Goal: Task Accomplishment & Management: Use online tool/utility

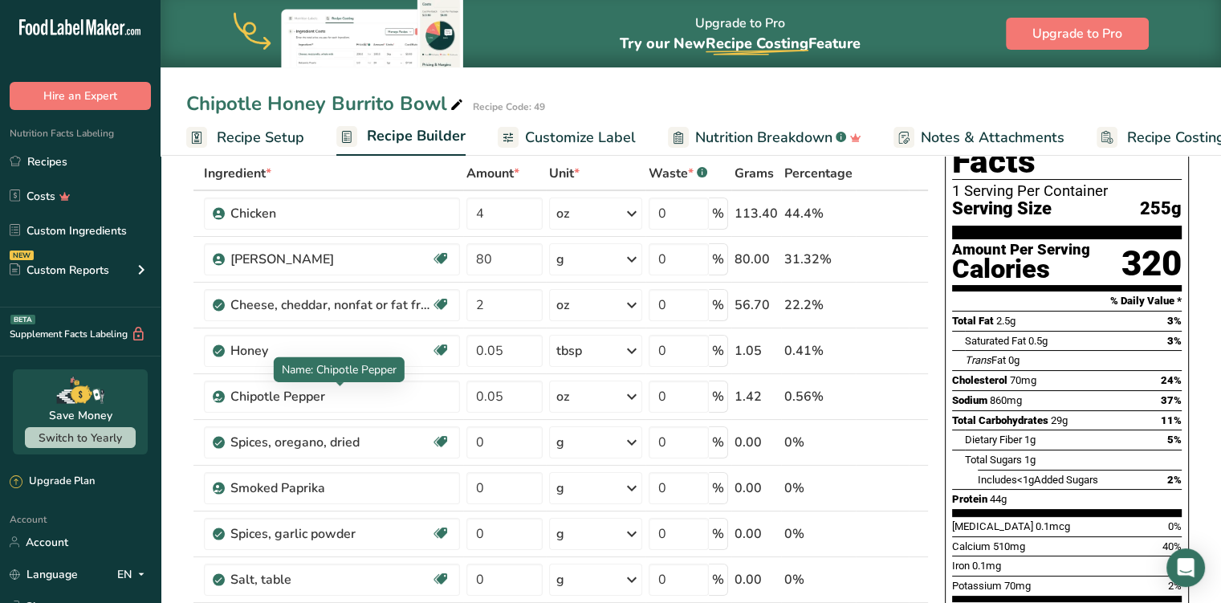
scroll to position [55, 0]
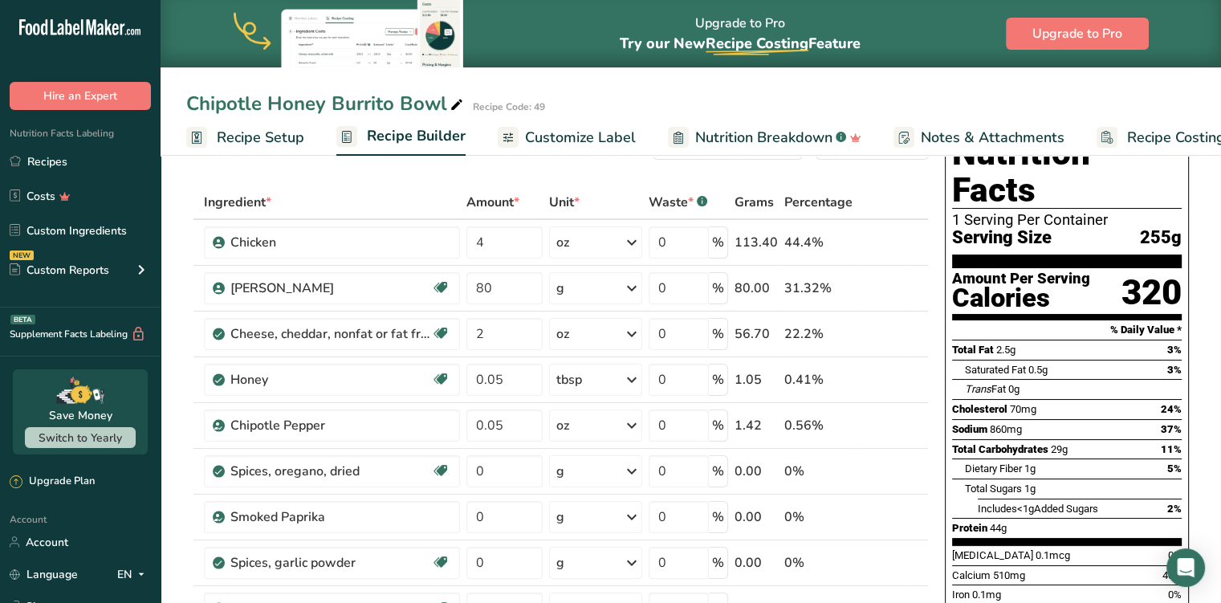
click at [96, 230] on link "Custom Ingredients" at bounding box center [80, 230] width 161 height 31
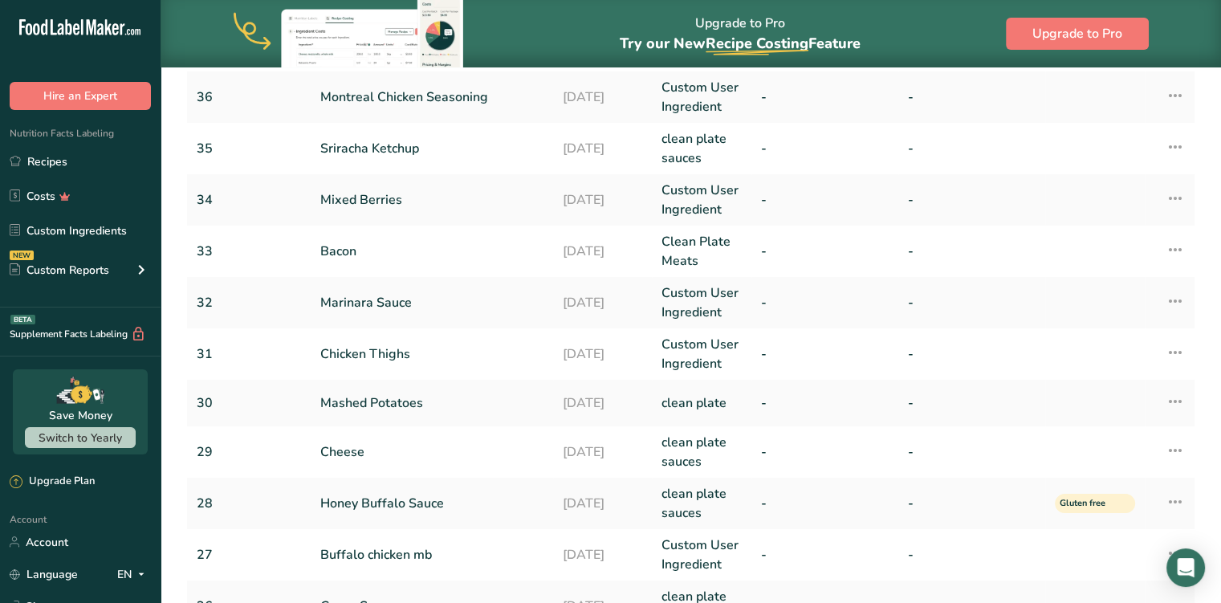
scroll to position [193, 0]
click at [403, 353] on link "Chicken Thighs" at bounding box center [431, 352] width 223 height 19
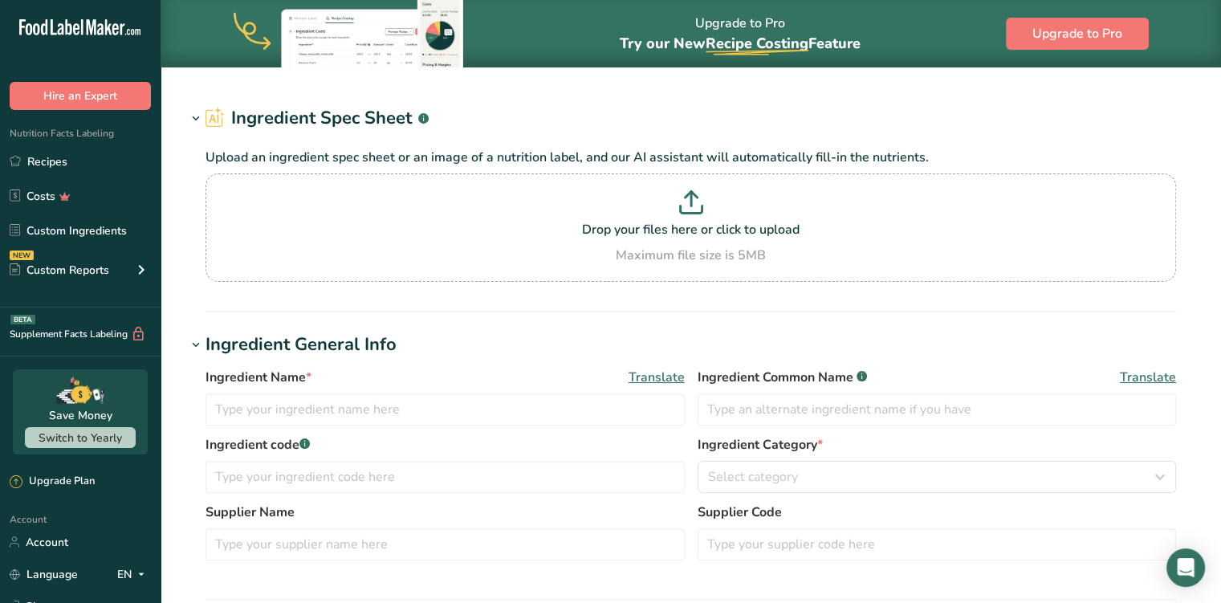
type input "Chicken Thighs"
type input "31"
type input "4"
select select "5"
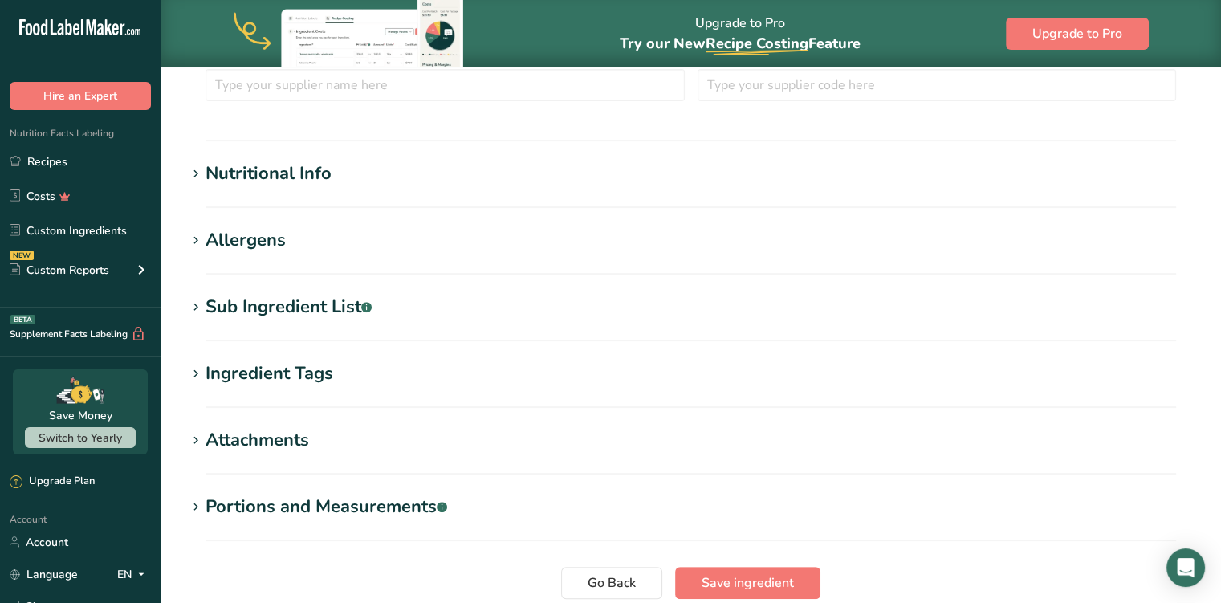
scroll to position [508, 0]
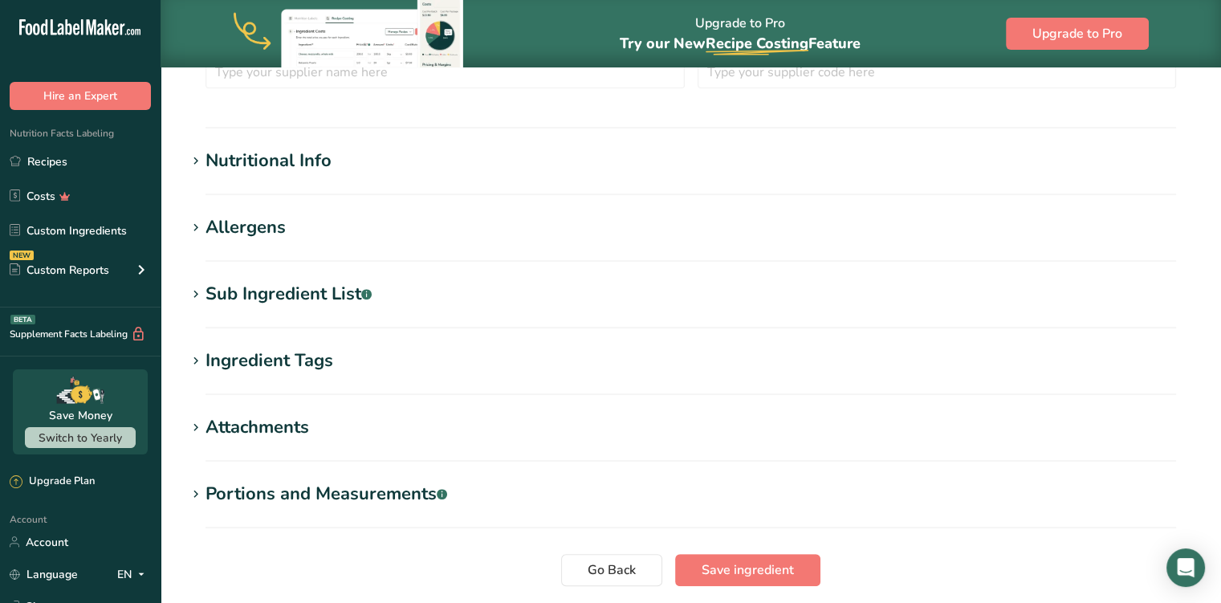
click at [300, 161] on div "Nutritional Info" at bounding box center [269, 161] width 126 height 26
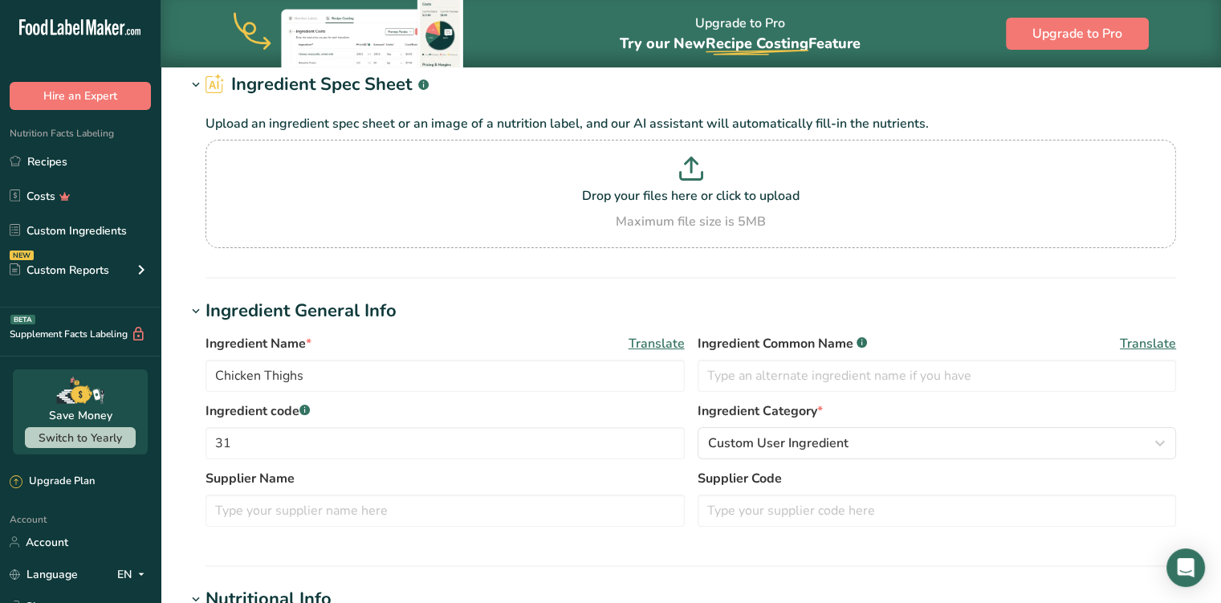
scroll to position [44, 0]
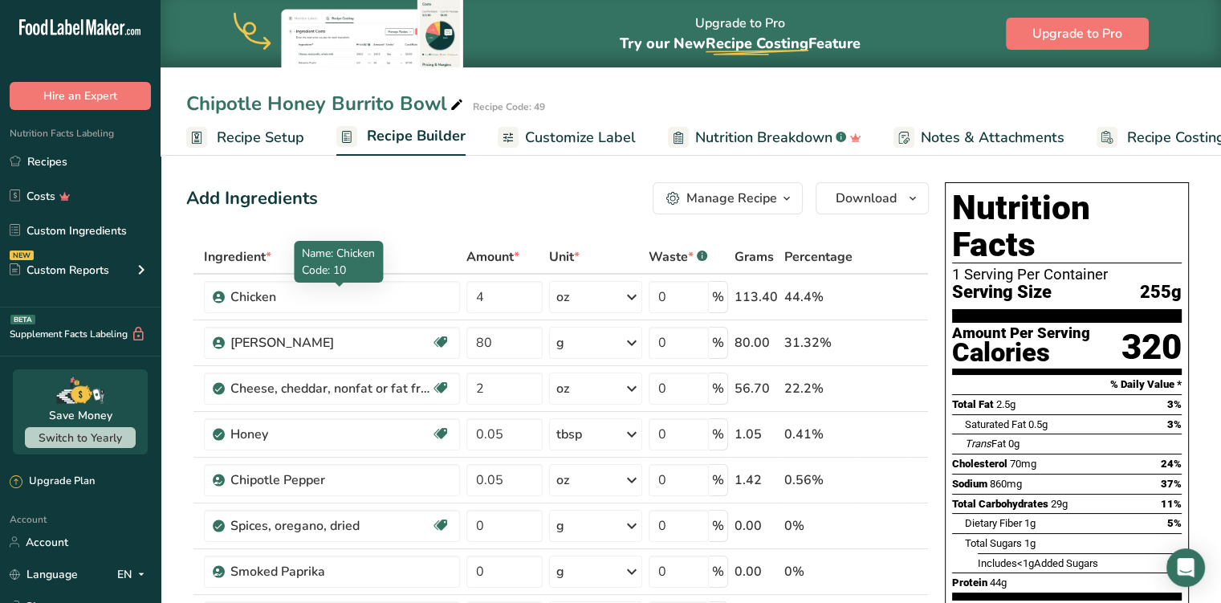
click at [320, 295] on div "Chicken" at bounding box center [330, 296] width 201 height 19
click at [377, 298] on div "Chicken" at bounding box center [330, 296] width 201 height 19
click at [390, 300] on div "Chicken" at bounding box center [330, 296] width 201 height 19
click at [899, 304] on icon at bounding box center [895, 297] width 11 height 17
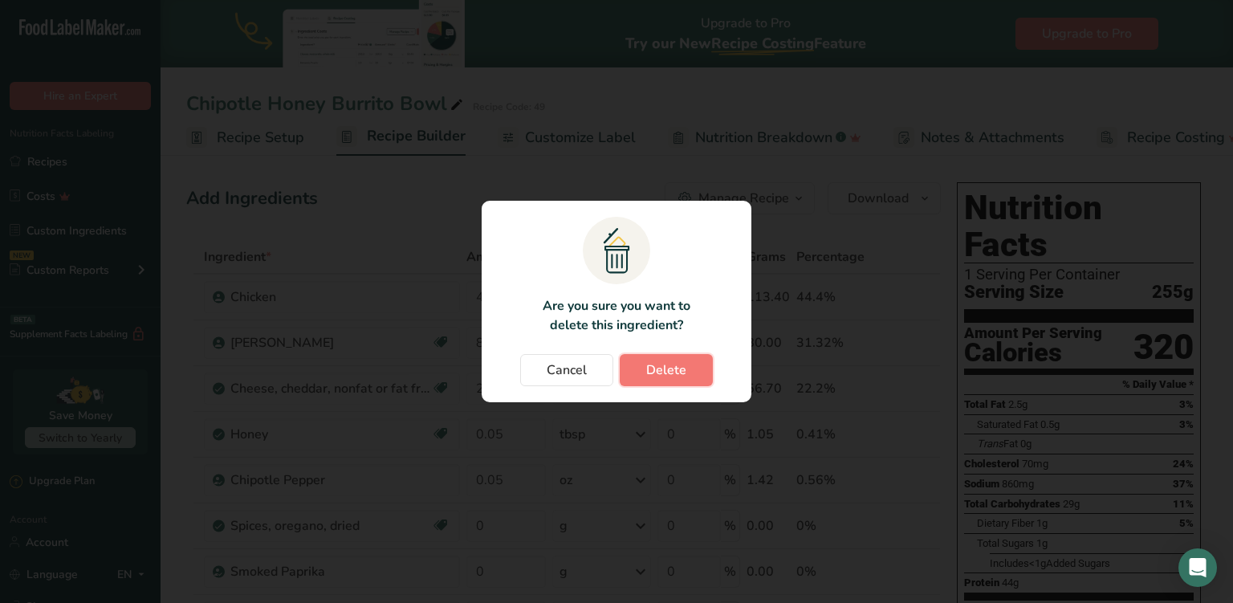
click at [650, 375] on span "Delete" at bounding box center [666, 370] width 40 height 19
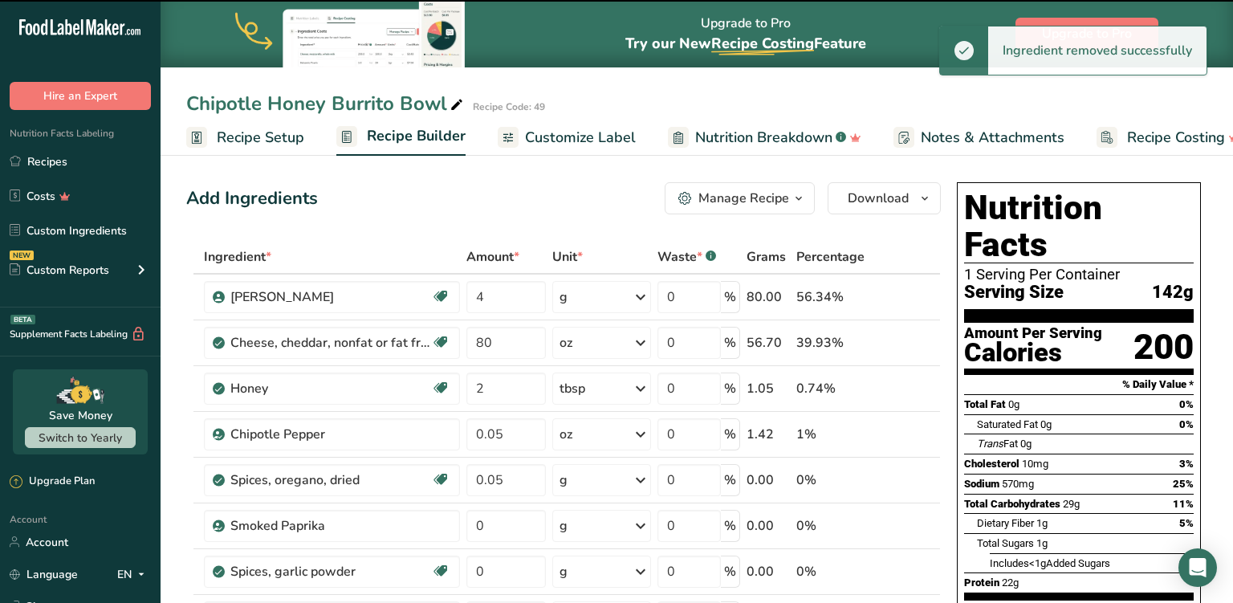
type input "80"
type input "2"
type input "0.05"
type input "0"
type input "0.05"
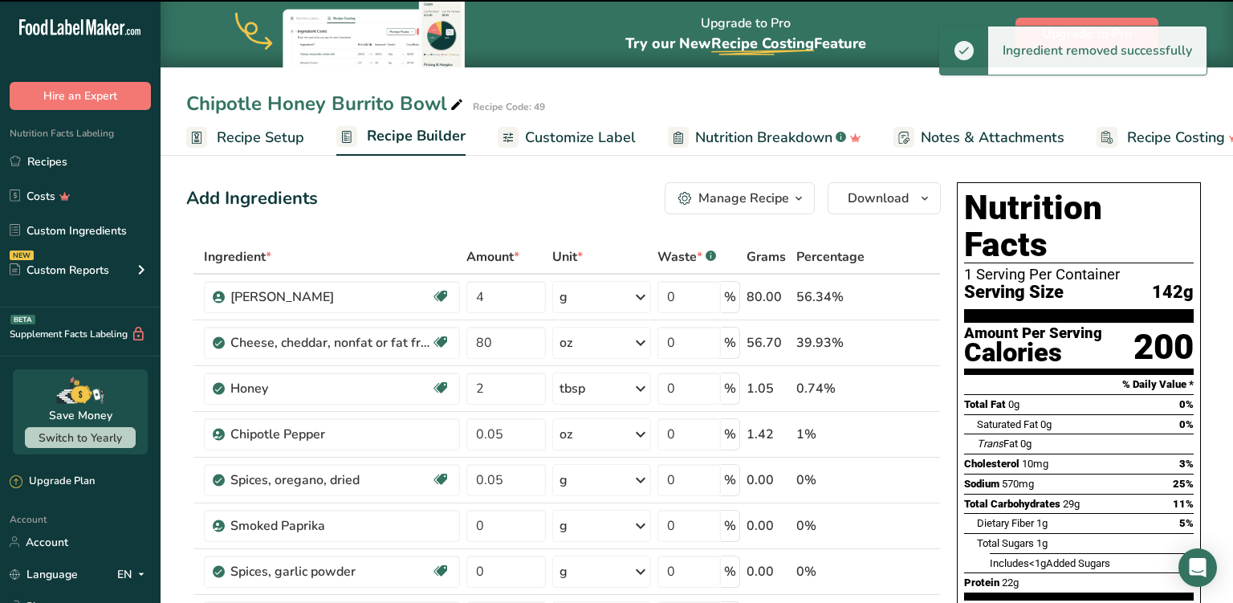
type input "0"
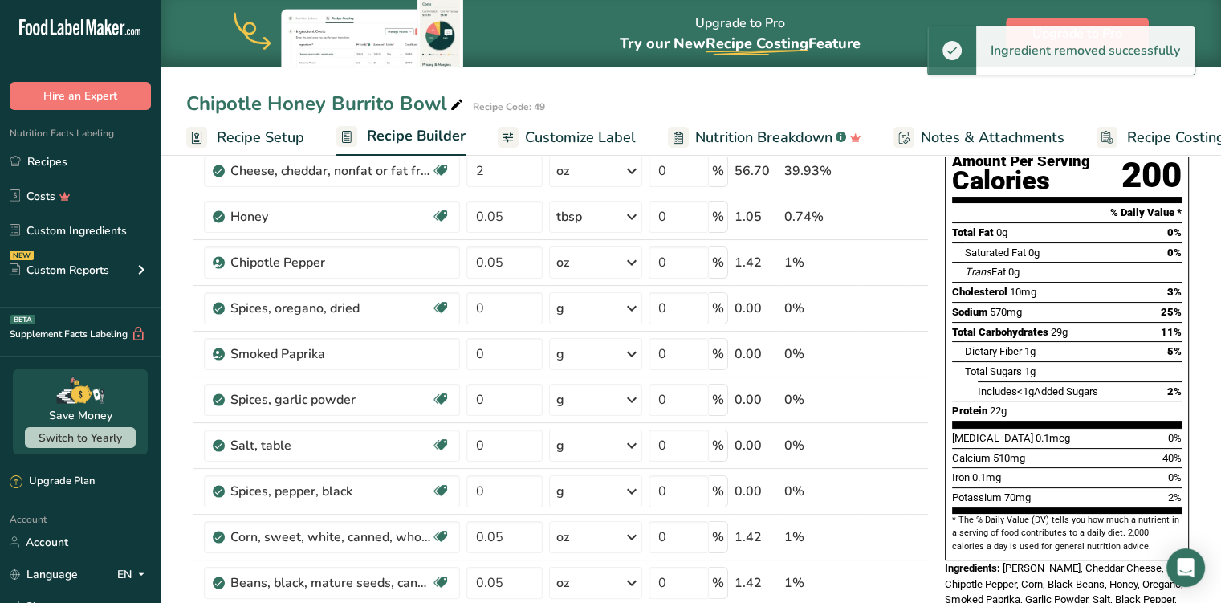
scroll to position [379, 0]
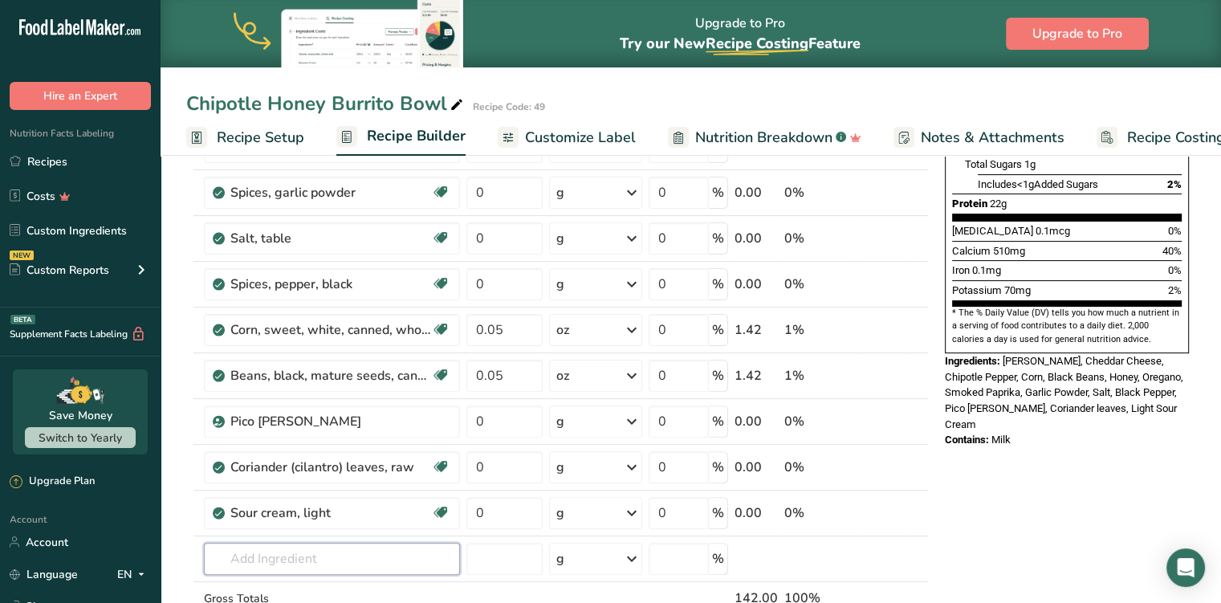
click at [311, 566] on input "text" at bounding box center [332, 559] width 256 height 32
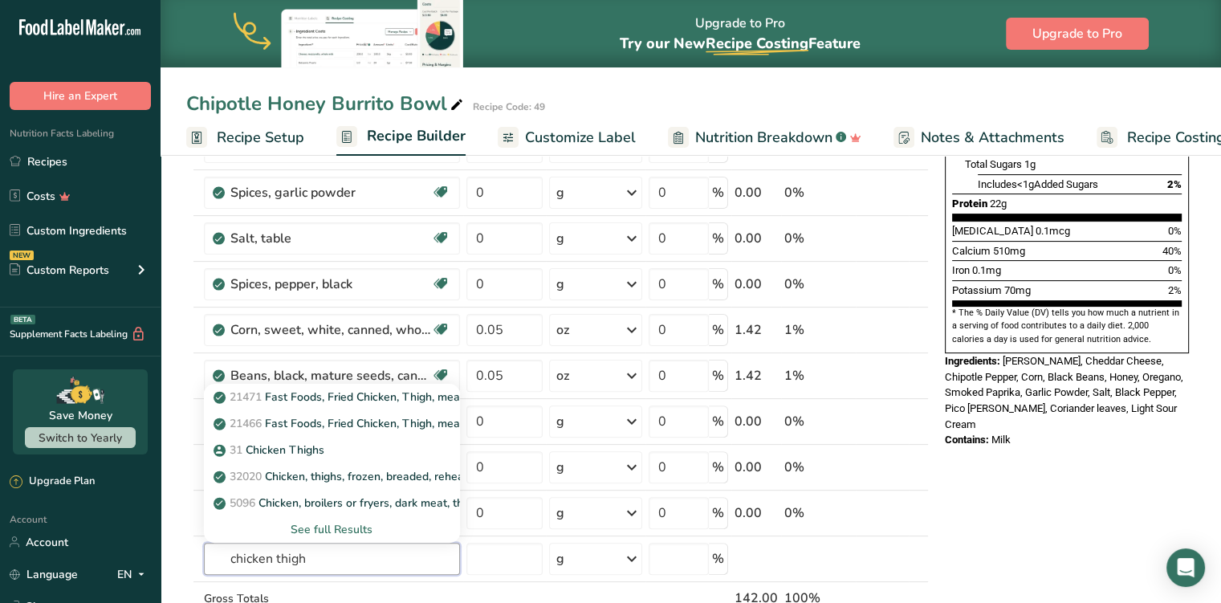
type input "chicken thigh"
click at [310, 449] on p "31 Chicken Thighs" at bounding box center [271, 450] width 108 height 17
type input "Chicken Thighs"
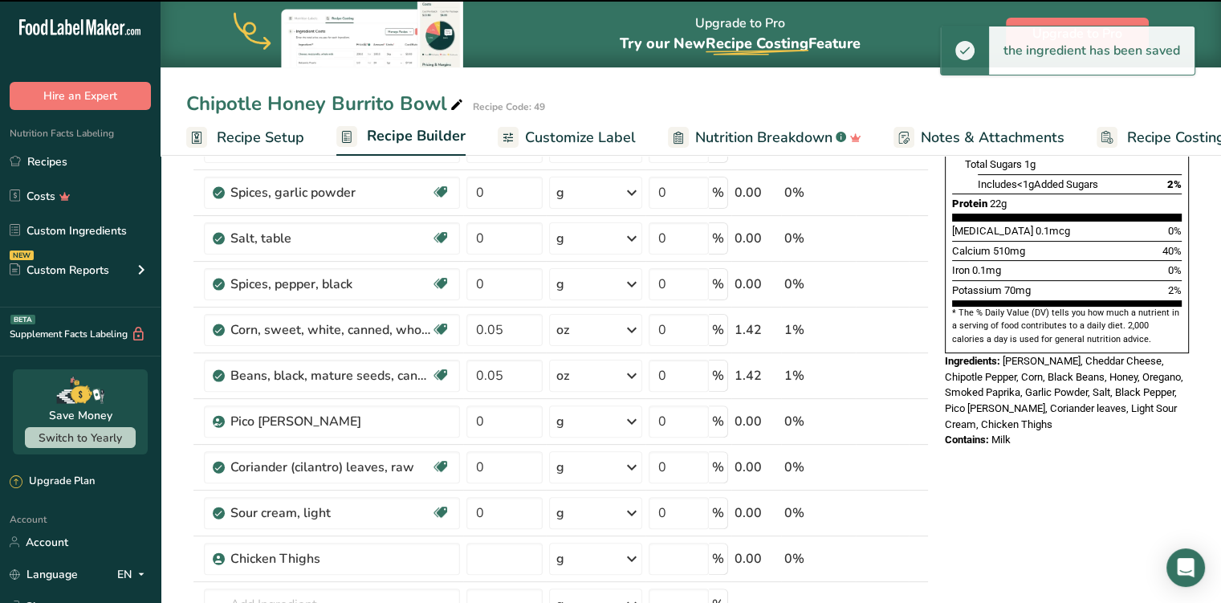
type input "0"
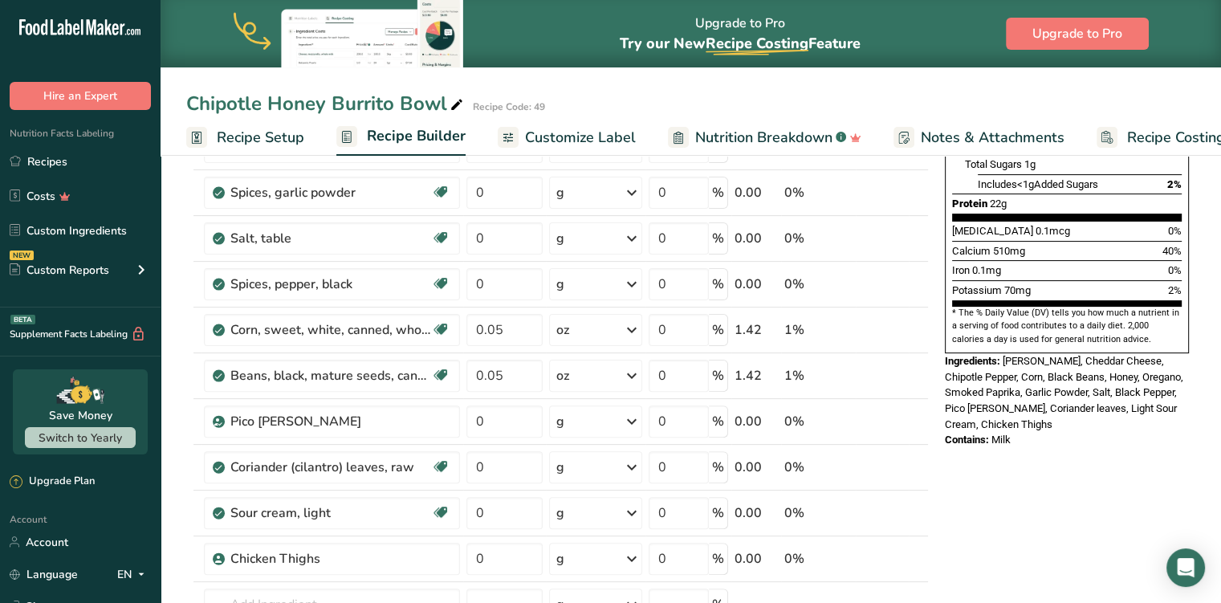
scroll to position [442, 0]
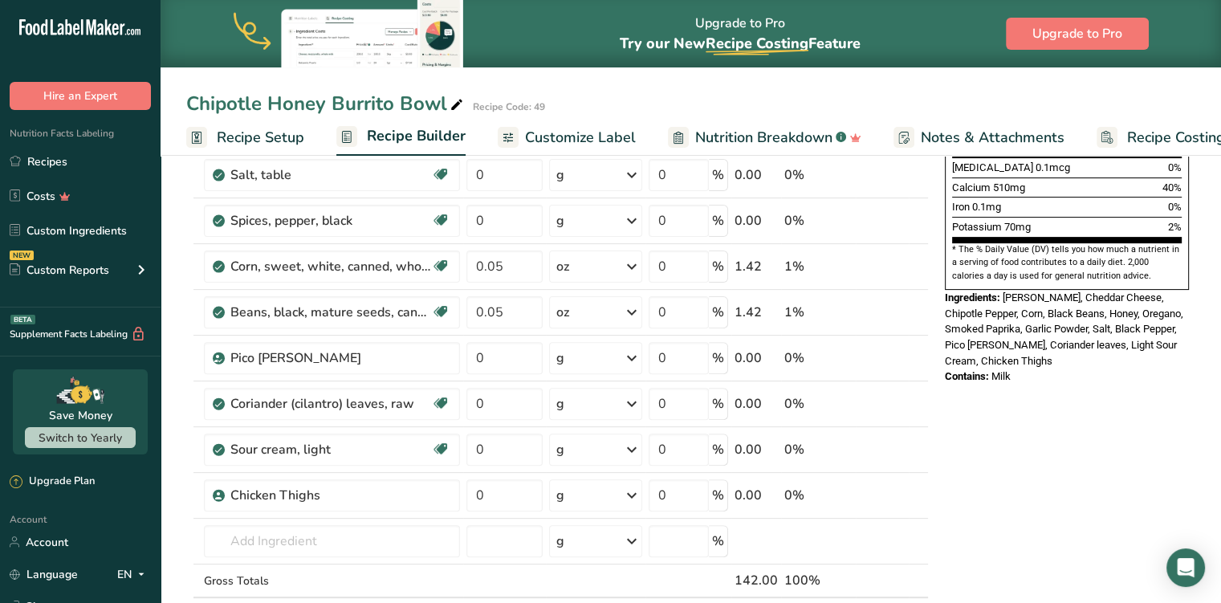
click at [611, 499] on div "g" at bounding box center [595, 495] width 93 height 32
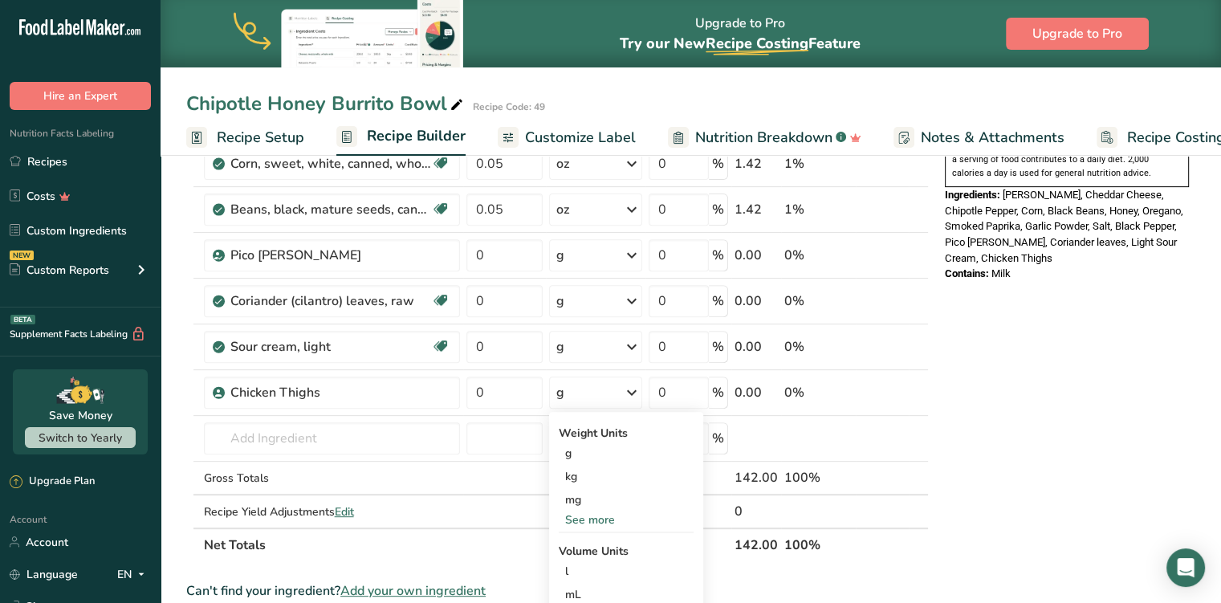
scroll to position [561, 0]
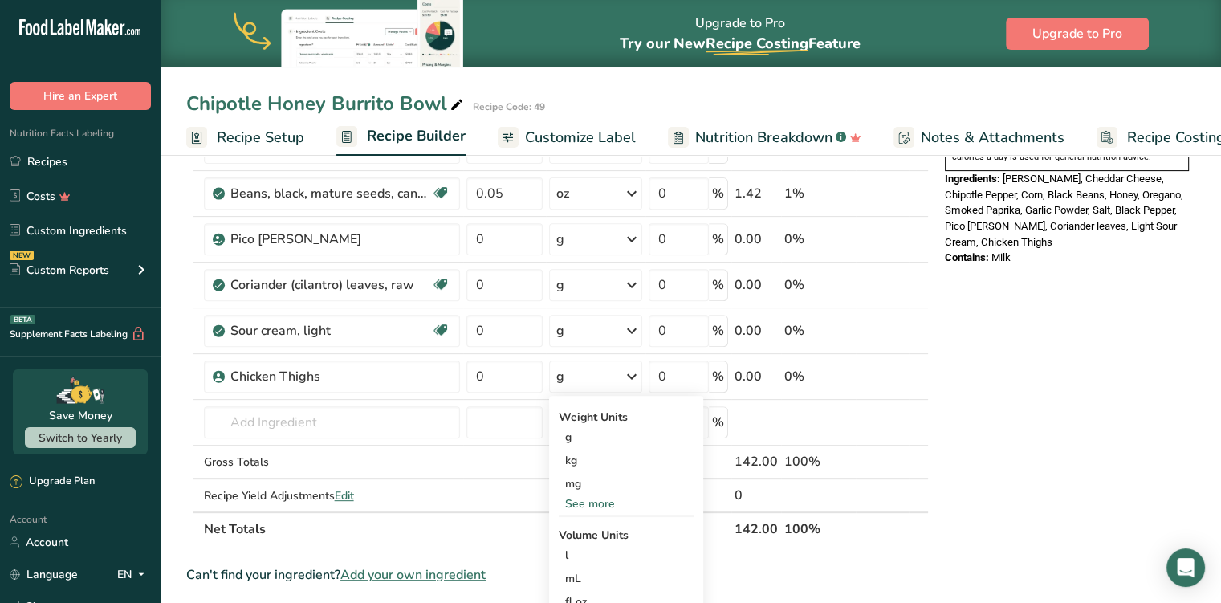
click at [601, 510] on div "Weight Units g kg mg See more Volume Units l Volume units require a density con…" at bounding box center [626, 516] width 154 height 241
click at [607, 505] on div "See more" at bounding box center [626, 503] width 135 height 17
click at [589, 545] on div "oz" at bounding box center [626, 553] width 135 height 23
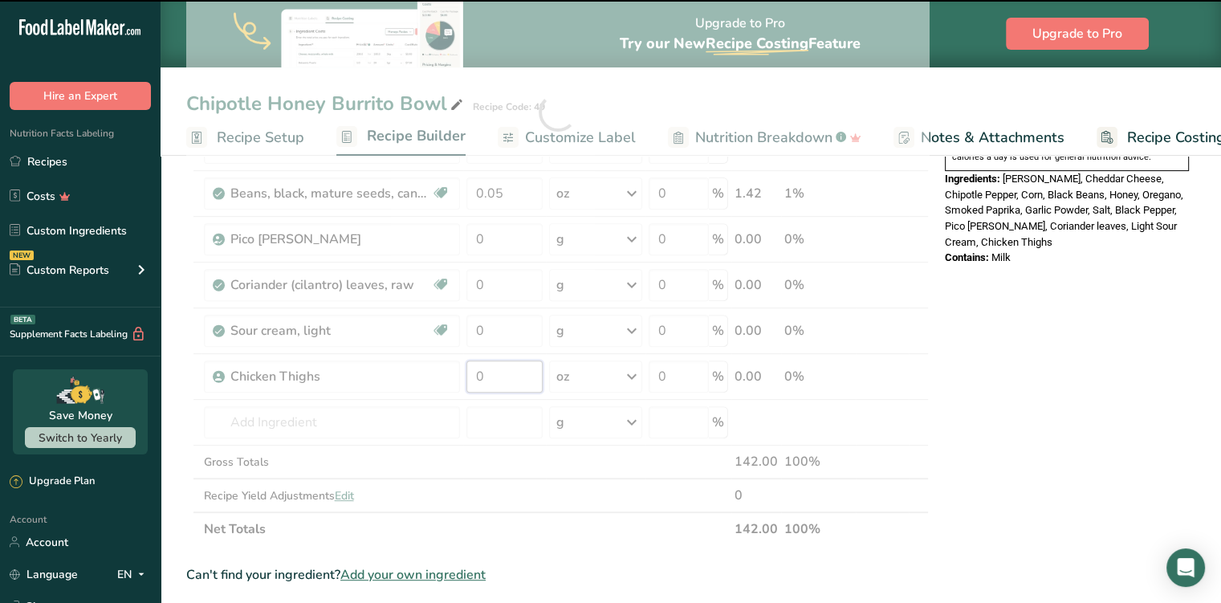
click at [524, 377] on input "0" at bounding box center [505, 377] width 76 height 32
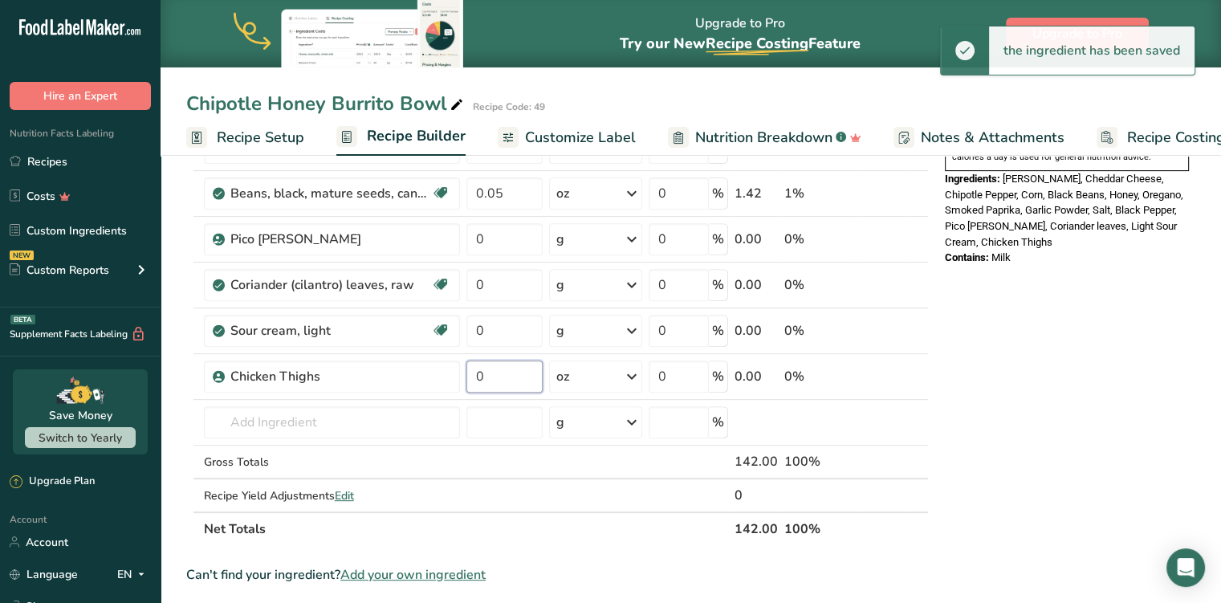
click at [524, 377] on input "0" at bounding box center [505, 377] width 76 height 32
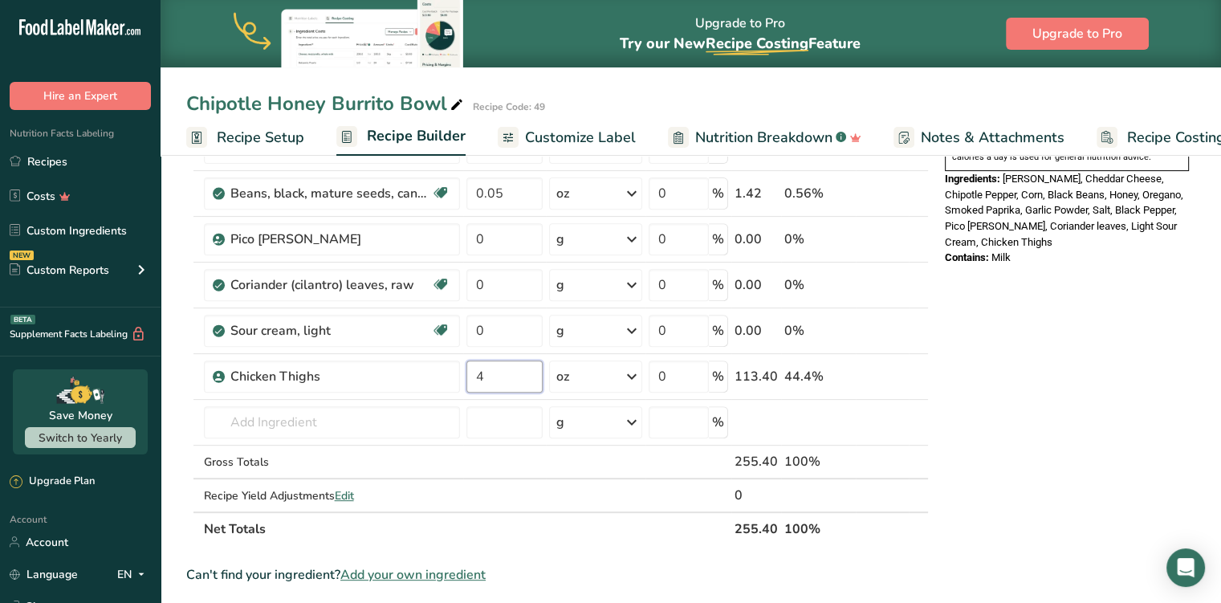
type input "4"
click at [1073, 399] on div "Nutrition Facts 1 Serving Per Container Serving Size 142g Amount Per Serving Ca…" at bounding box center [1067, 351] width 257 height 1473
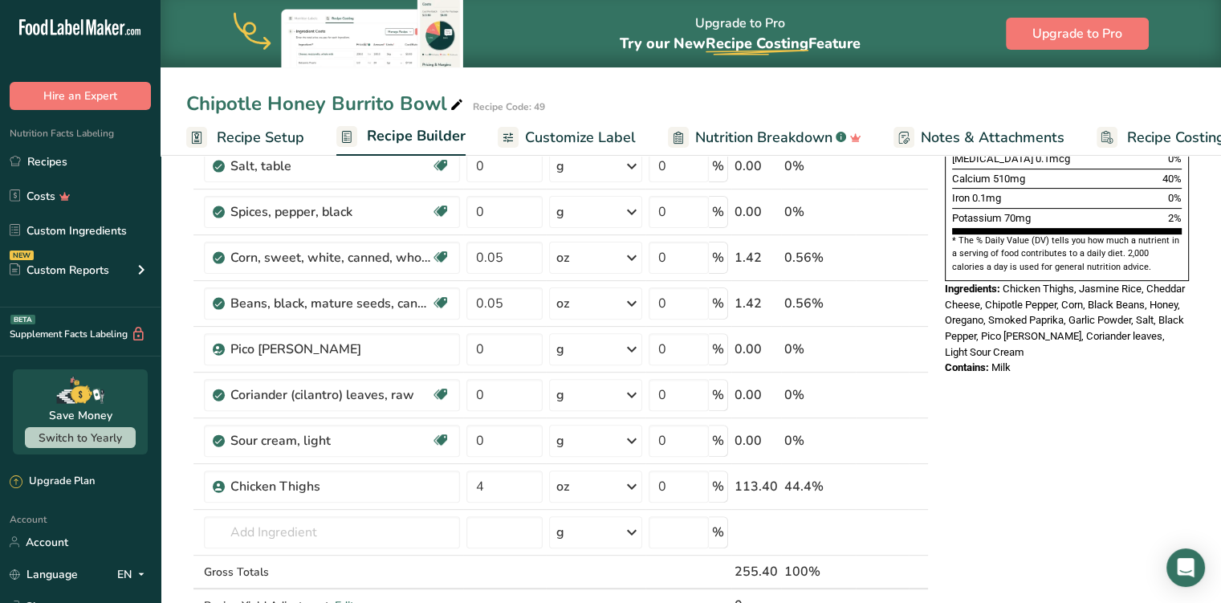
scroll to position [440, 0]
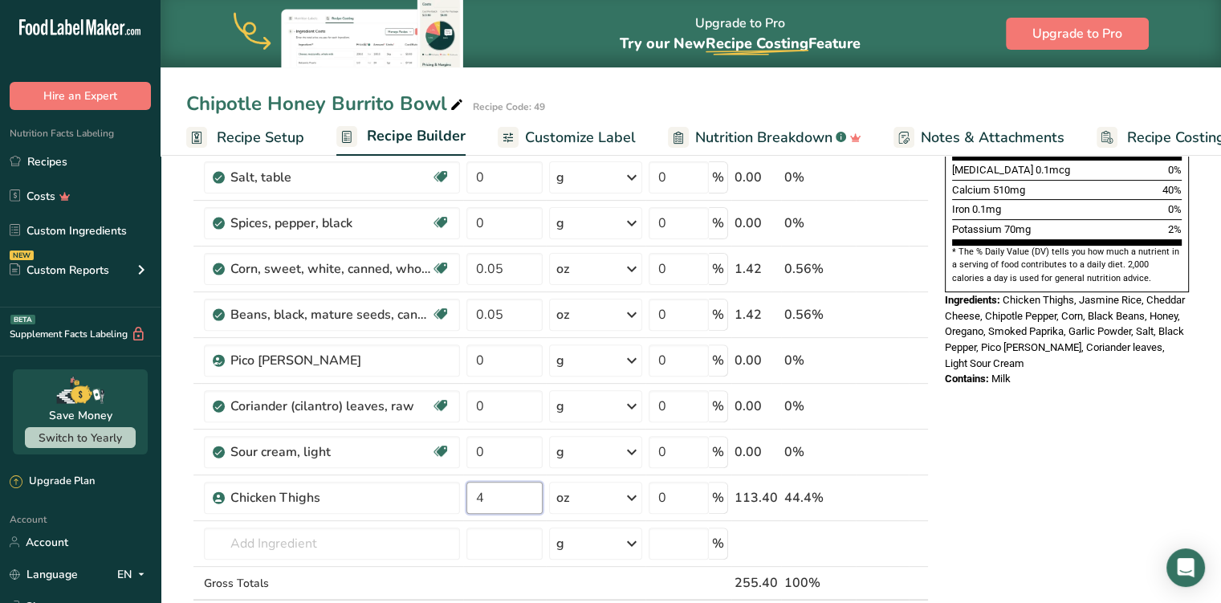
click at [525, 494] on input "4" at bounding box center [505, 498] width 76 height 32
type input "0"
click at [1142, 450] on div "Nutrition Facts 1 Serving Per Container Serving Size 255g Amount Per Serving Ca…" at bounding box center [1067, 472] width 257 height 1473
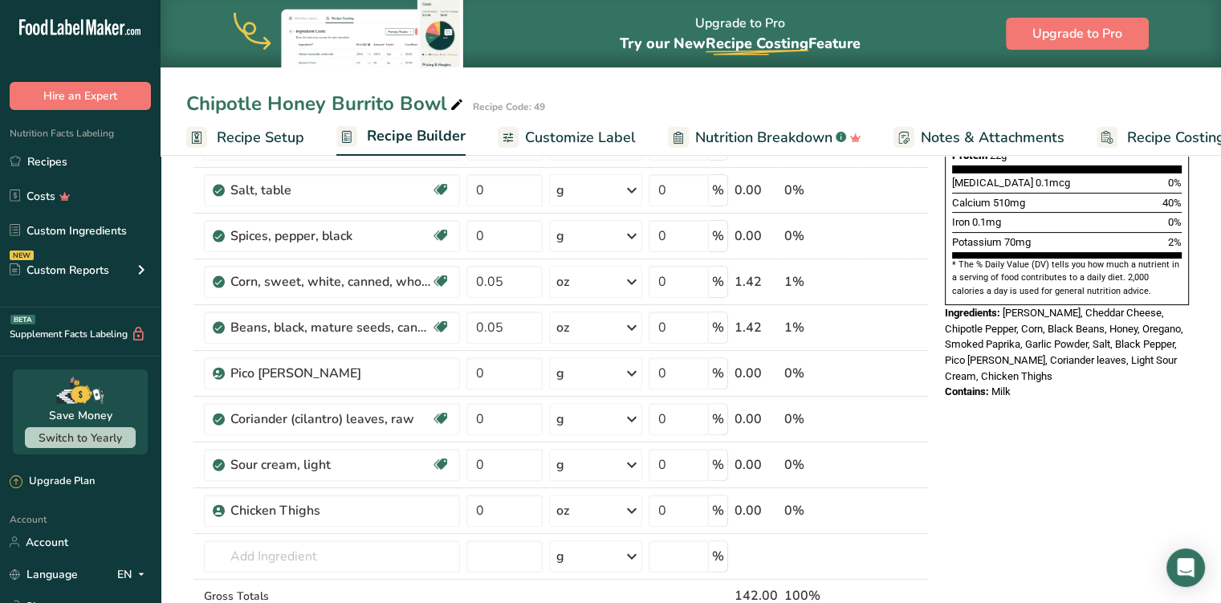
scroll to position [429, 0]
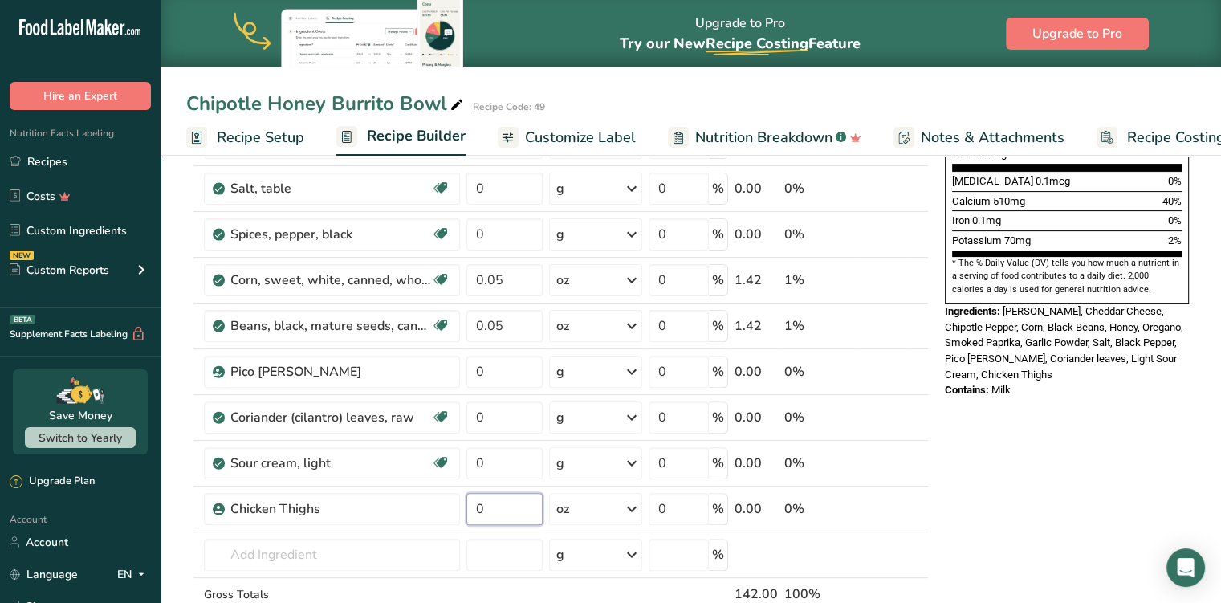
click at [528, 511] on input "0" at bounding box center [505, 509] width 76 height 32
type input "4"
click at [985, 556] on div "Nutrition Facts 1 Serving Per Container Serving Size 142g Amount Per Serving Ca…" at bounding box center [1067, 483] width 257 height 1473
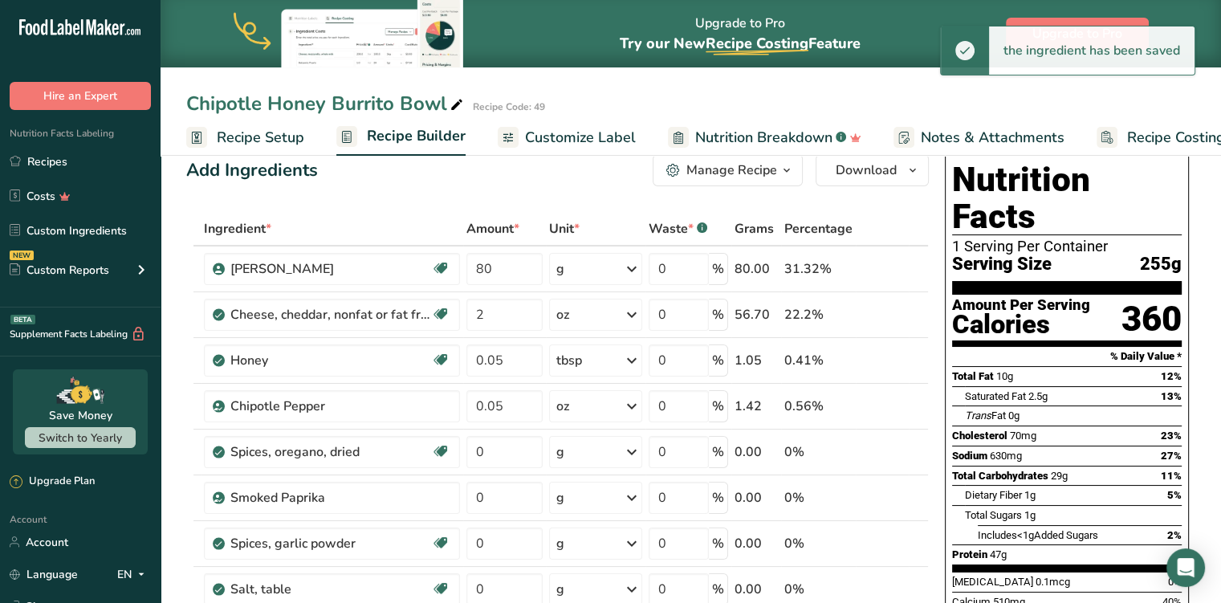
scroll to position [0, 0]
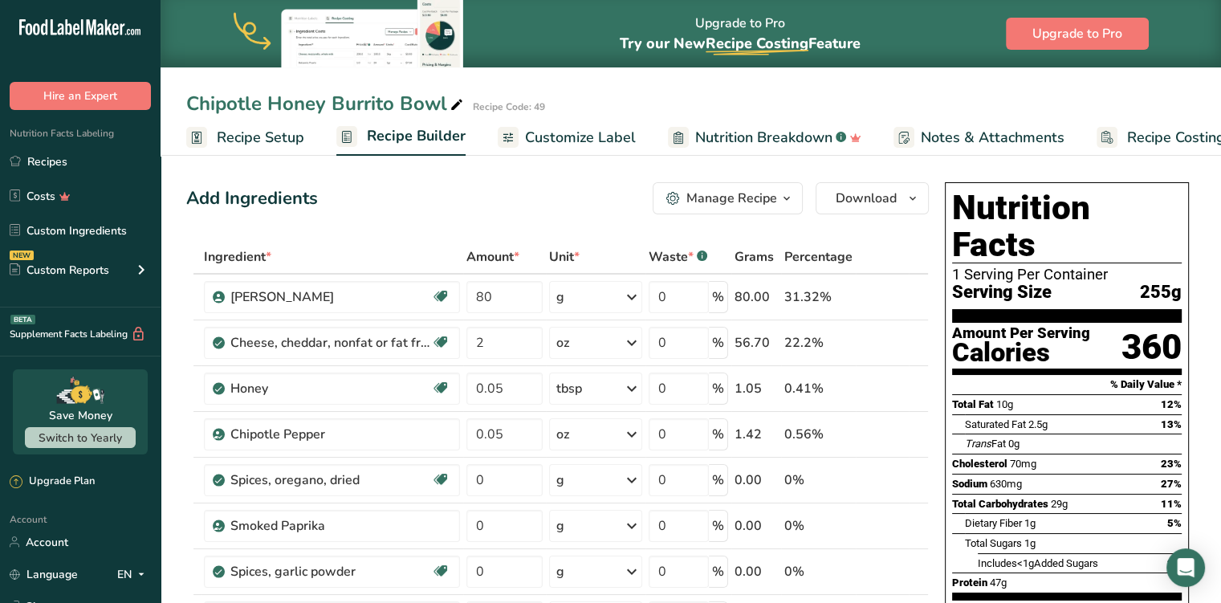
click at [54, 170] on link "Recipes" at bounding box center [80, 161] width 161 height 31
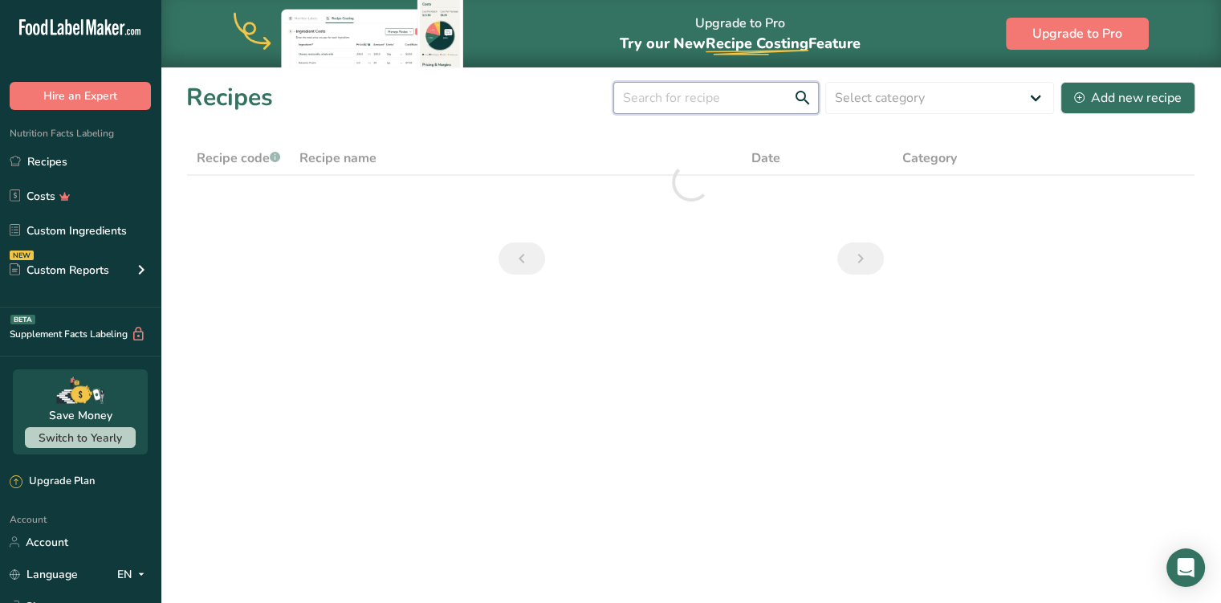
click at [723, 100] on input "text" at bounding box center [716, 98] width 206 height 32
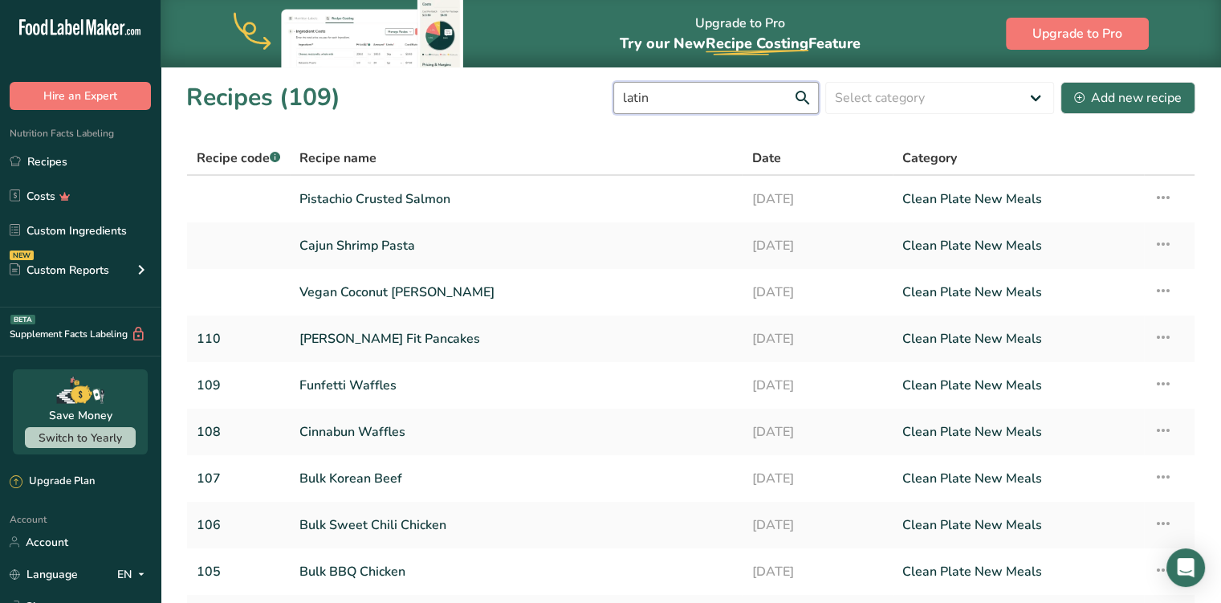
type input "latin"
drag, startPoint x: 707, startPoint y: 105, endPoint x: 540, endPoint y: 121, distance: 168.6
click at [540, 121] on section "Recipes (109) latin Select category All Baked Goods [GEOGRAPHIC_DATA] Breakfast…" at bounding box center [691, 393] width 1061 height 653
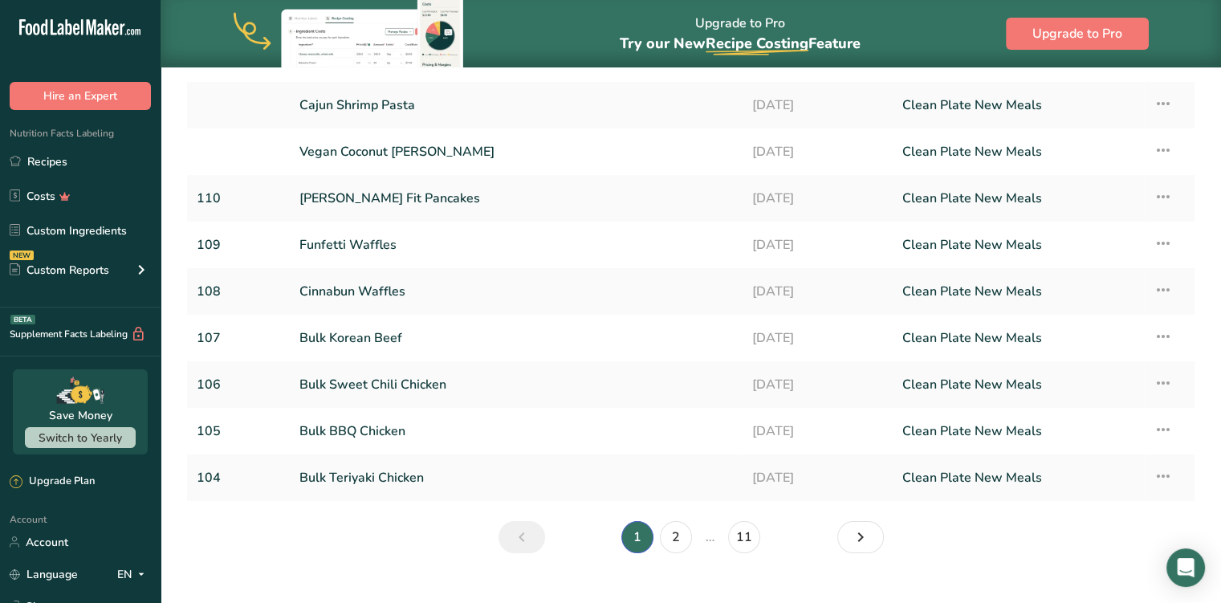
scroll to position [167, 0]
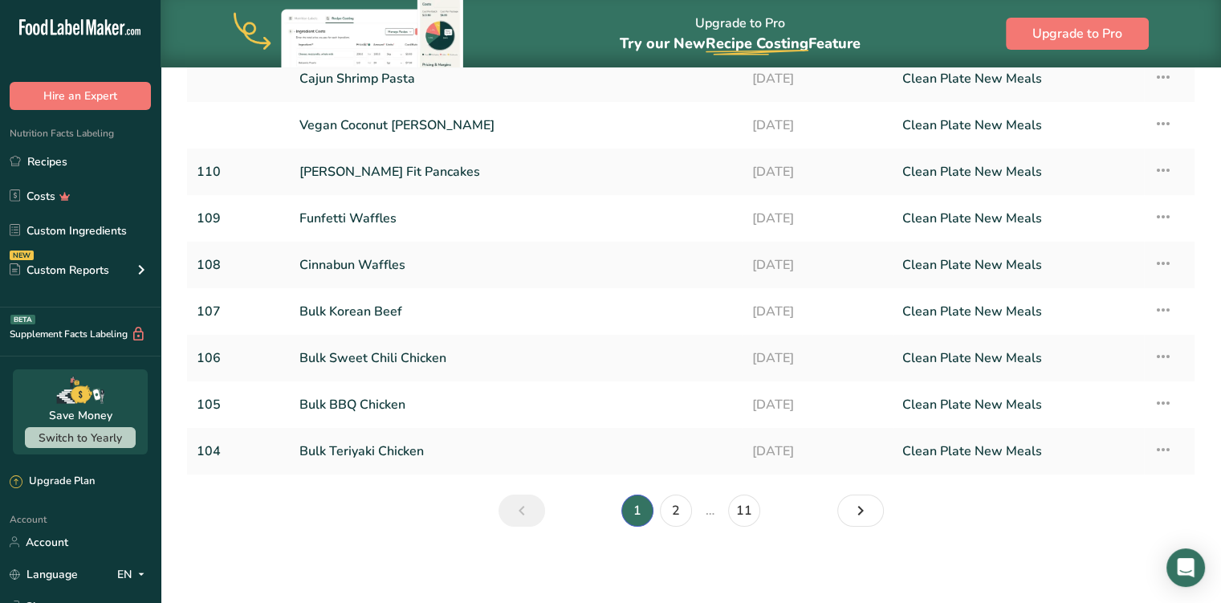
type input "lat"
click at [665, 511] on link "2" at bounding box center [676, 511] width 32 height 32
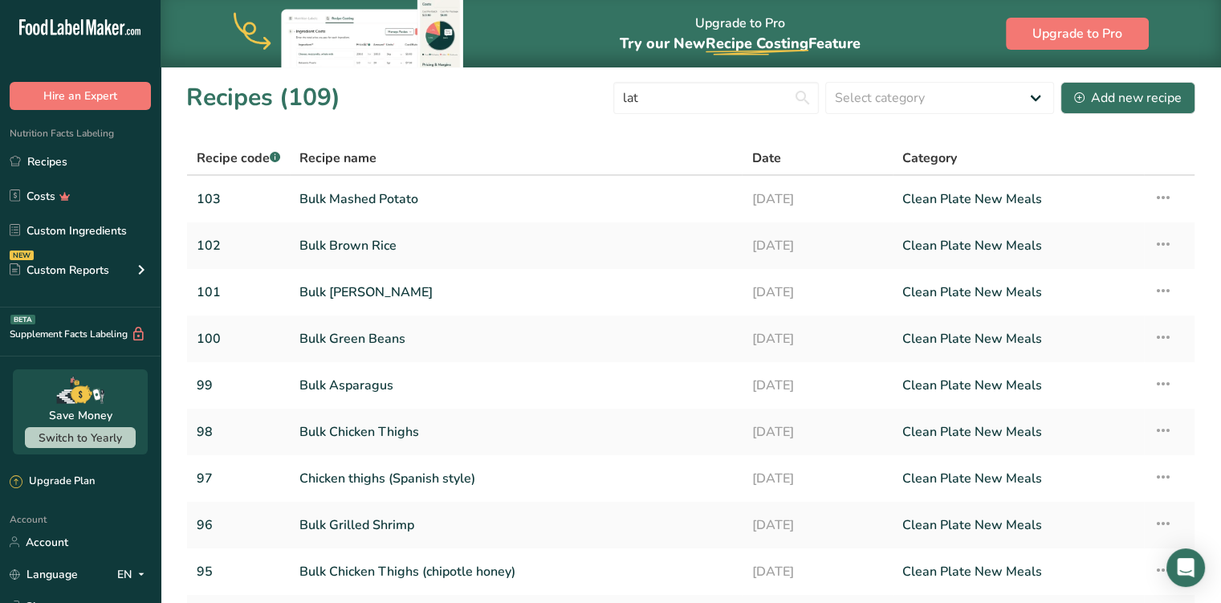
scroll to position [167, 0]
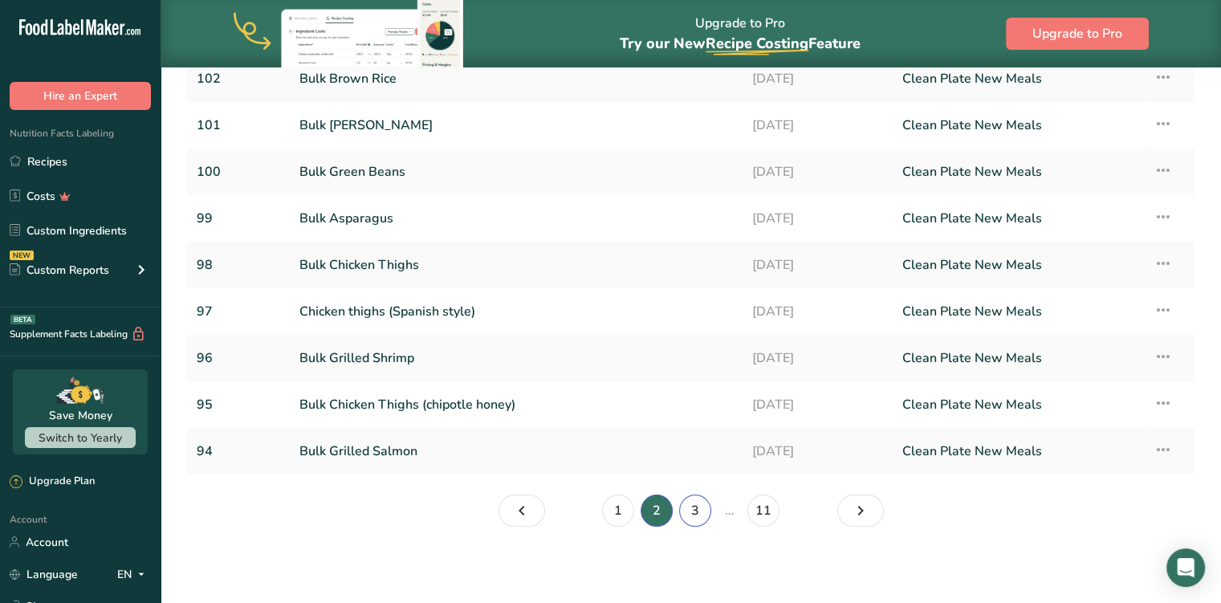
click at [692, 510] on link "3" at bounding box center [695, 511] width 32 height 32
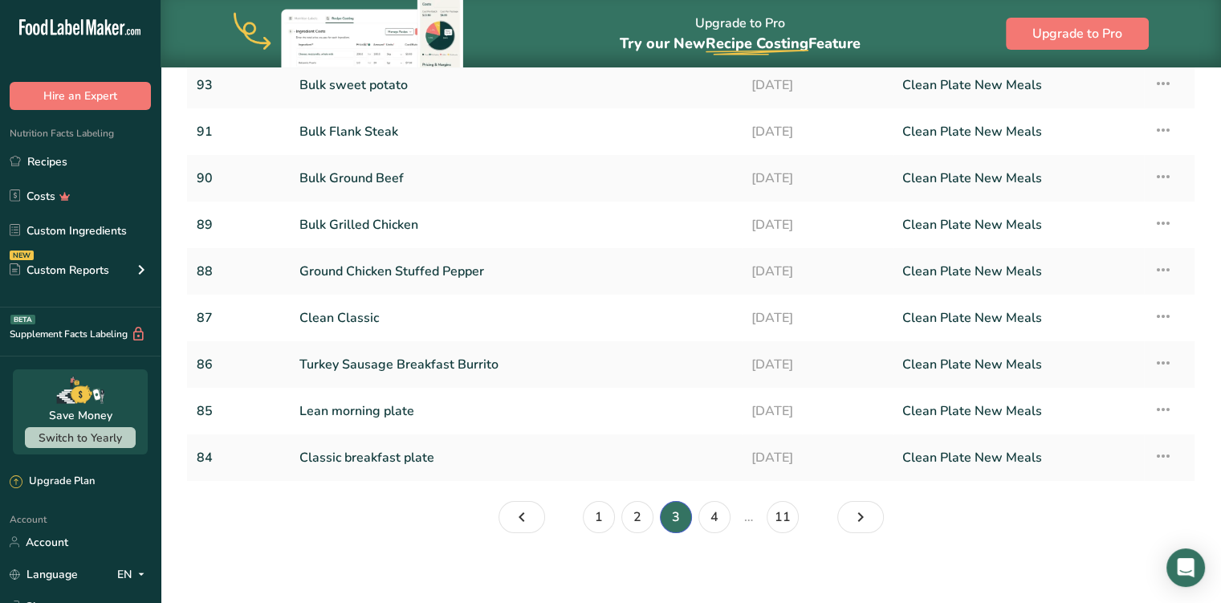
scroll to position [167, 0]
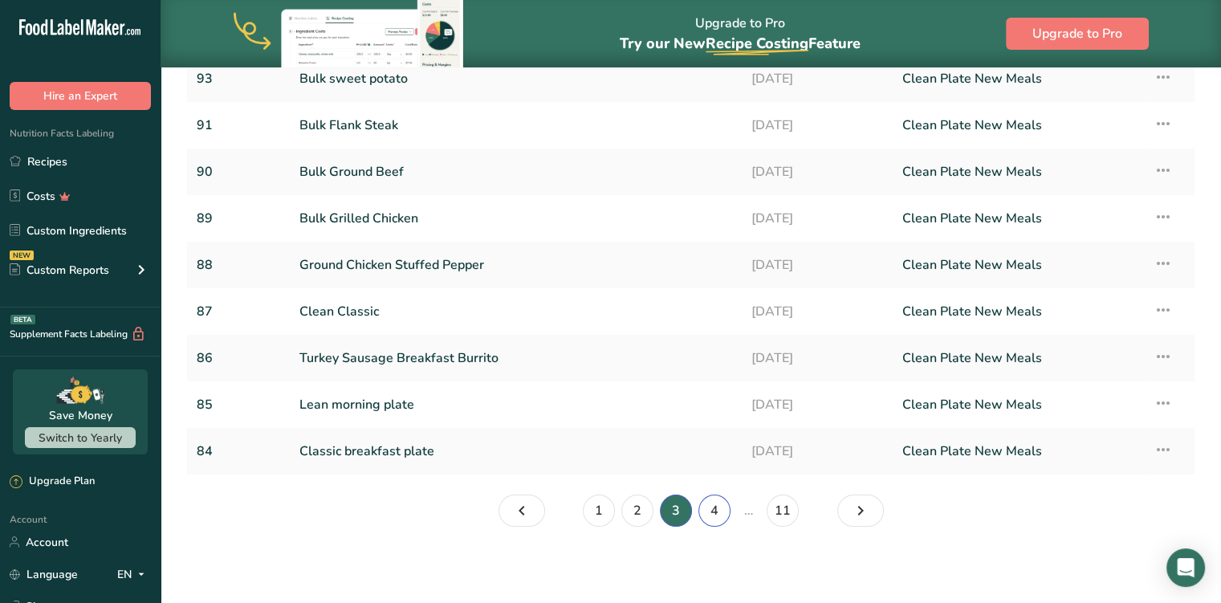
click at [725, 513] on link "4" at bounding box center [715, 511] width 32 height 32
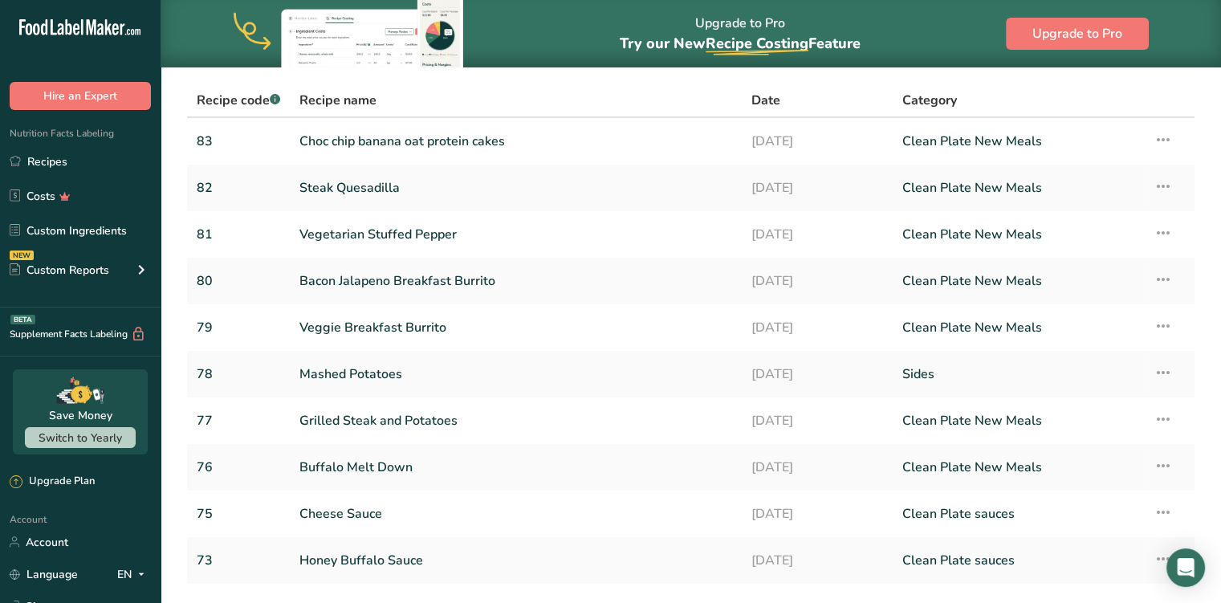
scroll to position [167, 0]
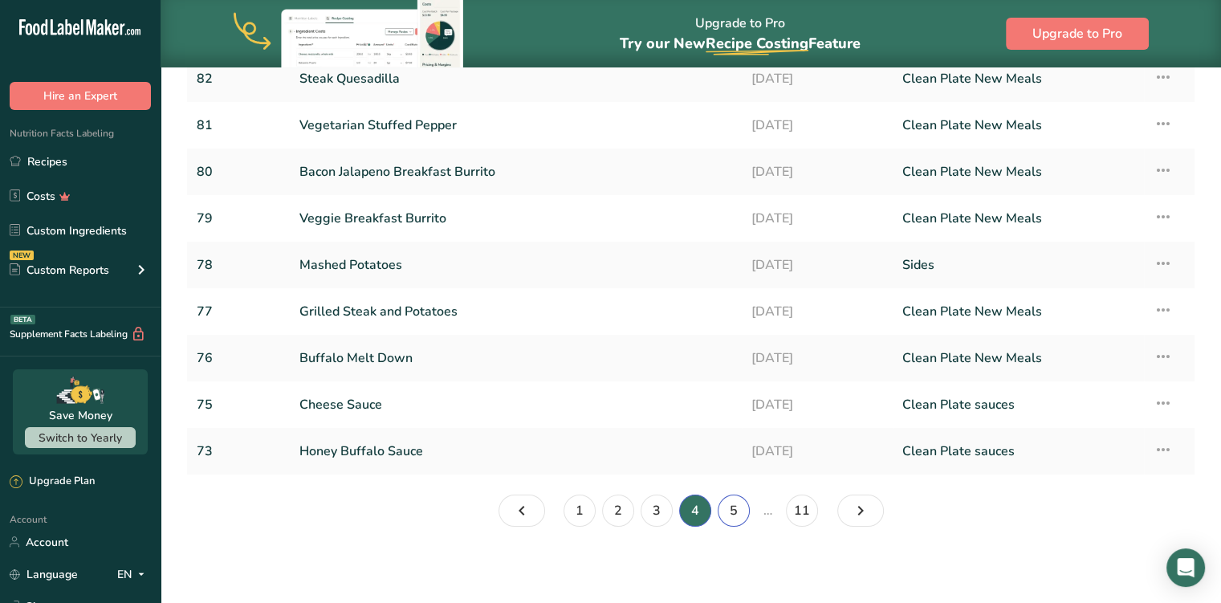
click at [736, 511] on link "5" at bounding box center [734, 511] width 32 height 32
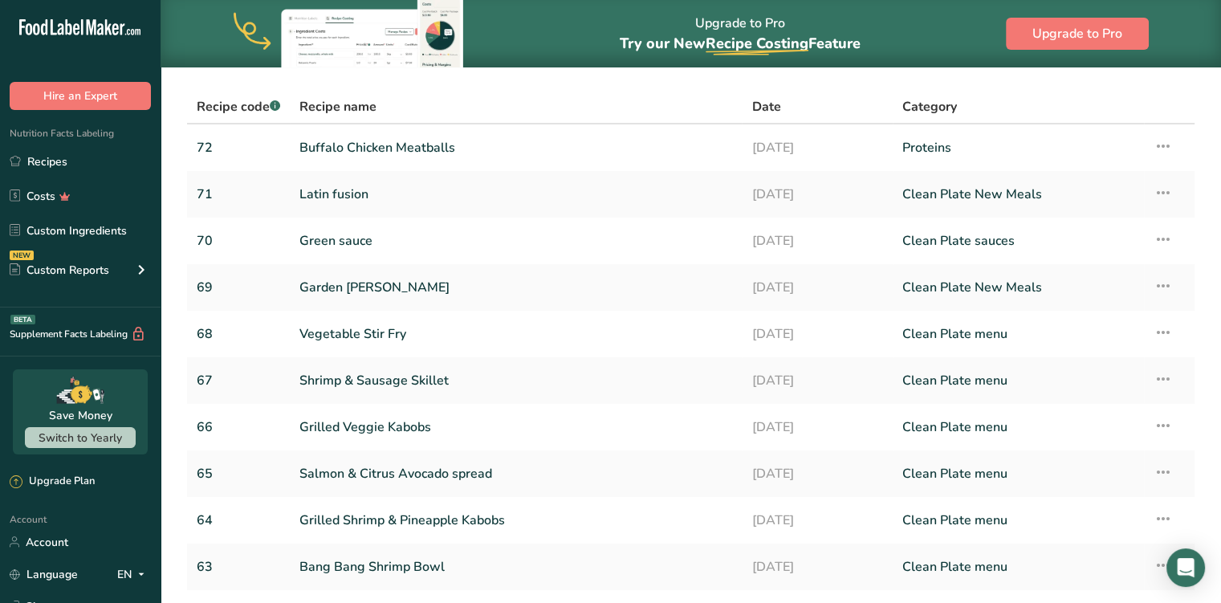
scroll to position [51, 0]
click at [343, 195] on link "Latin fusion" at bounding box center [516, 194] width 433 height 34
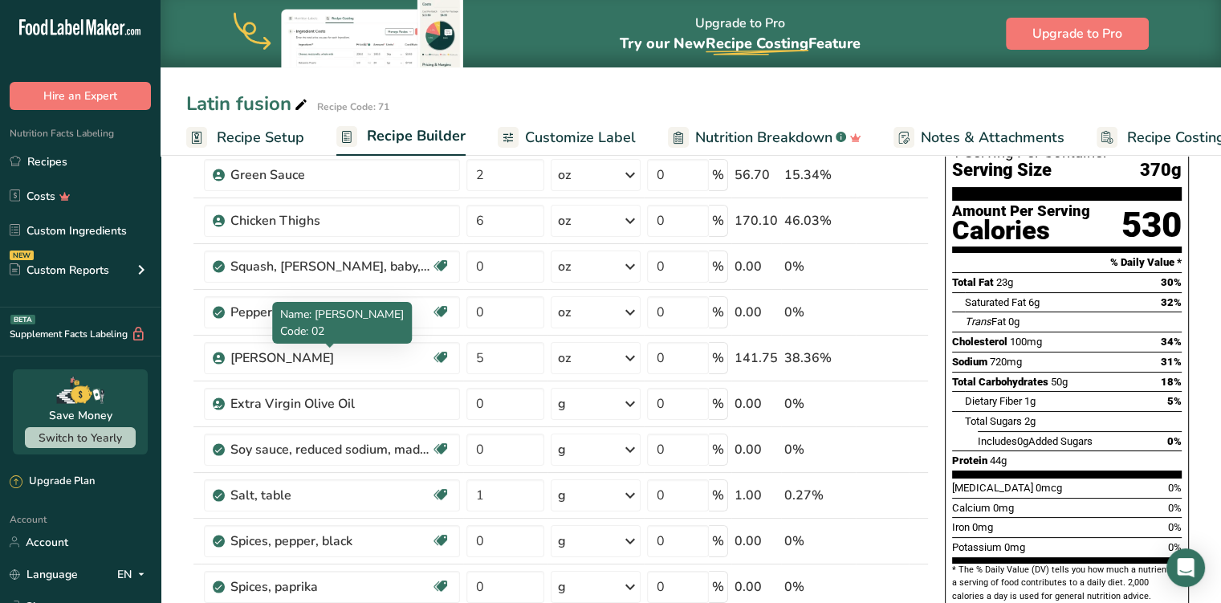
scroll to position [124, 0]
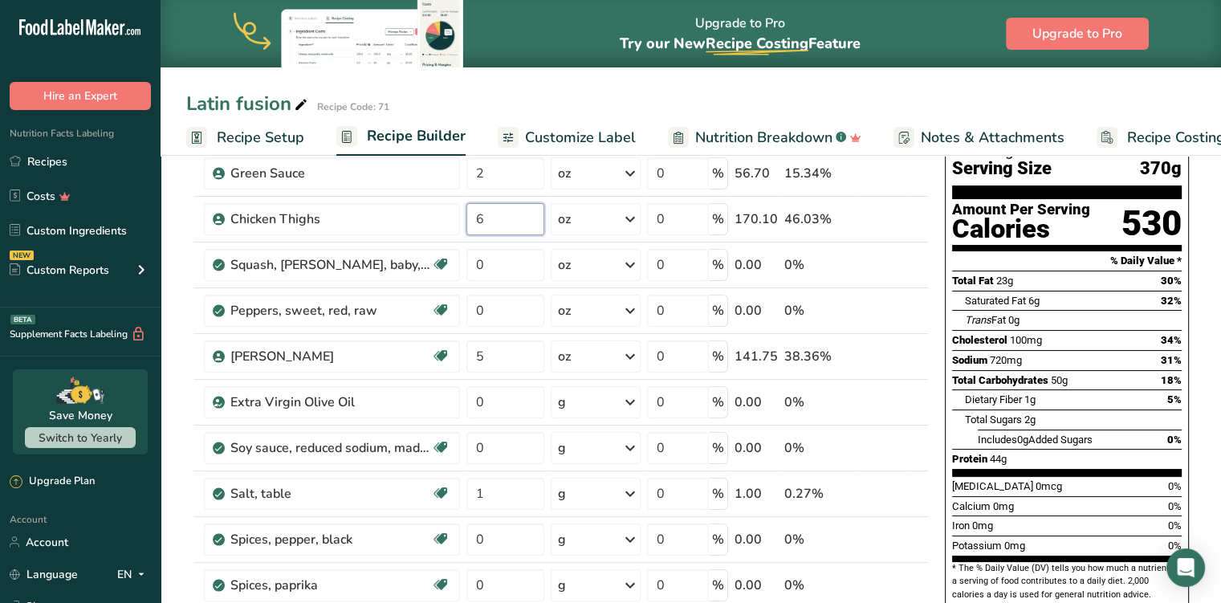
click at [509, 223] on input "6" at bounding box center [506, 219] width 78 height 32
type input "4"
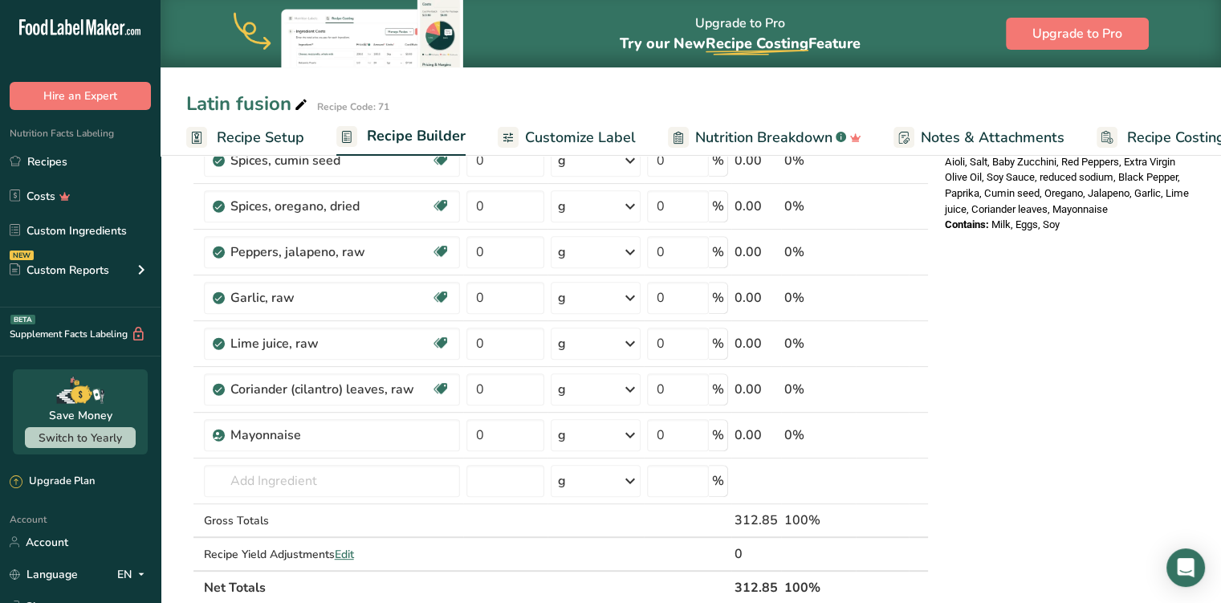
scroll to position [604, 0]
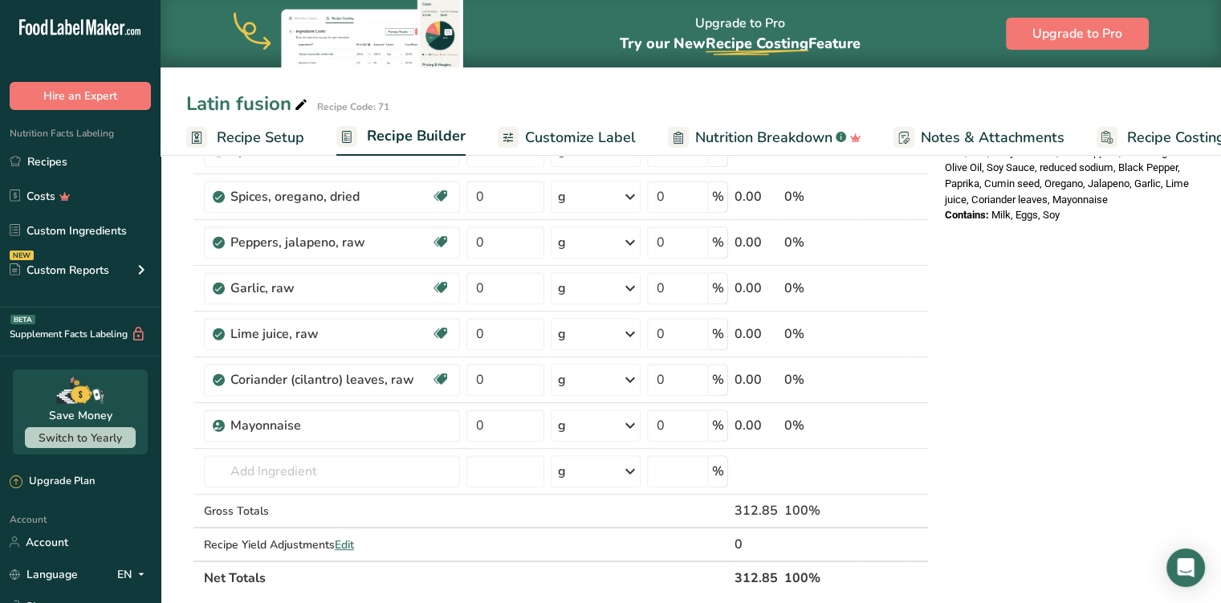
click at [1055, 475] on div "Nutrition Facts 1 Serving Per Container Serving Size 313g Amount Per Serving Ca…" at bounding box center [1067, 354] width 257 height 1565
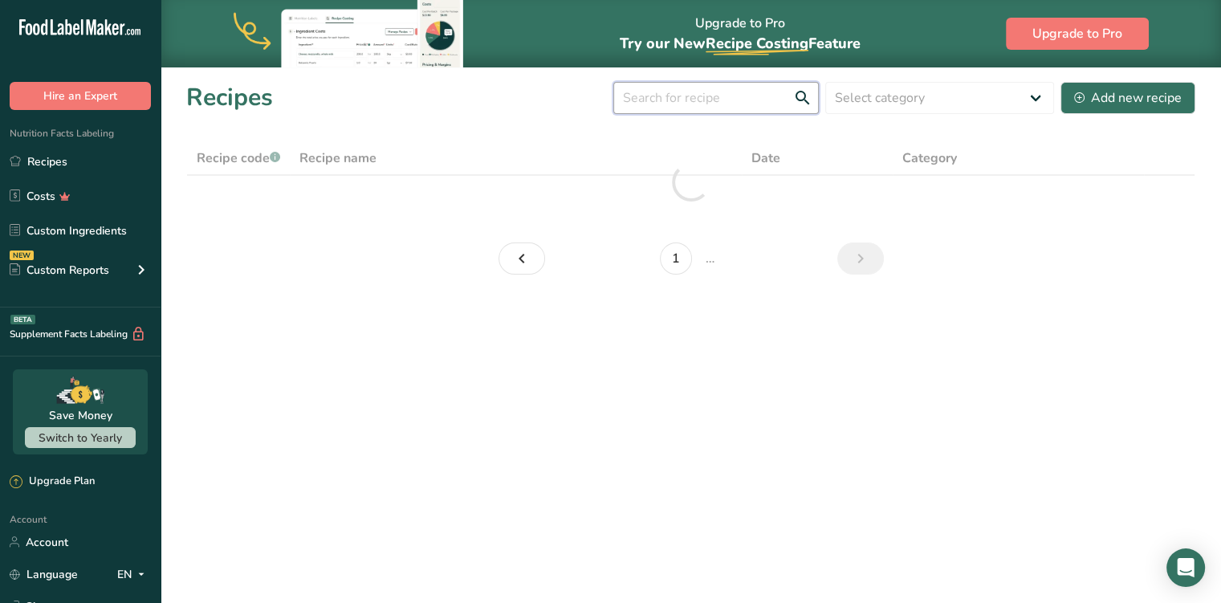
click at [751, 104] on input "text" at bounding box center [716, 98] width 206 height 32
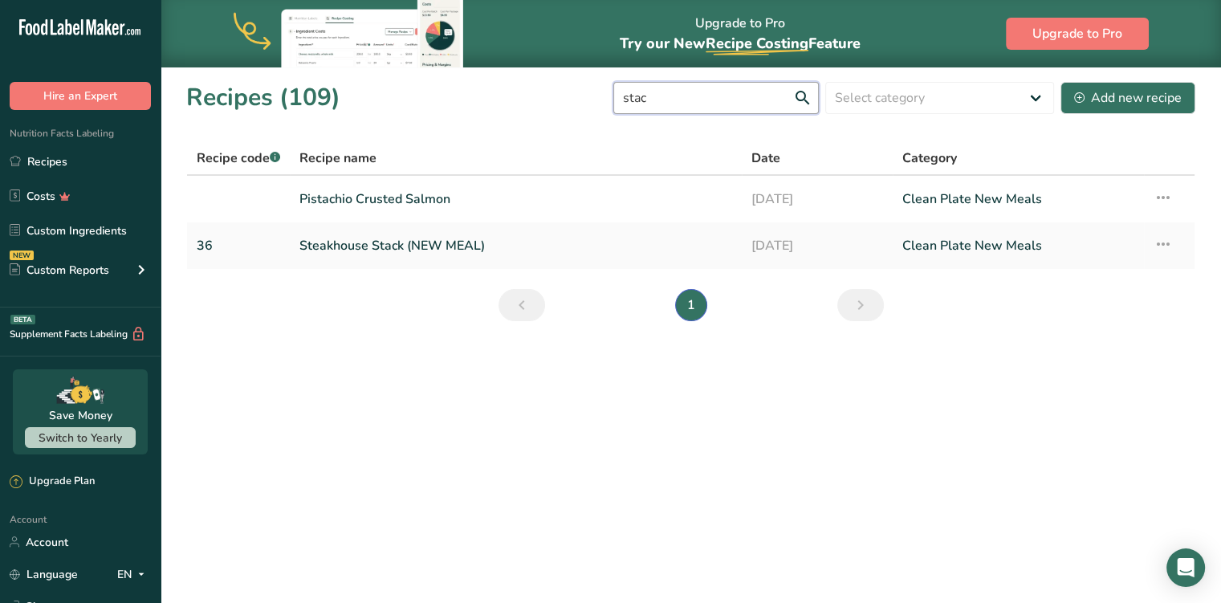
type input "stac"
click at [448, 238] on link "Steakhouse Stack (NEW MEAL)" at bounding box center [516, 246] width 433 height 34
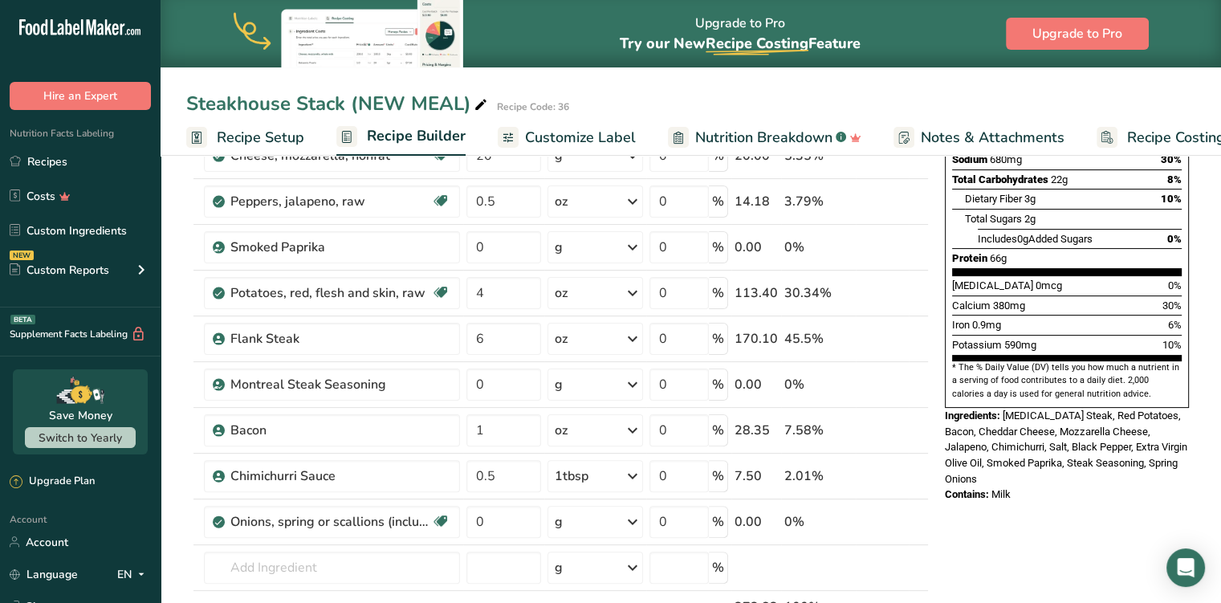
scroll to position [308, 0]
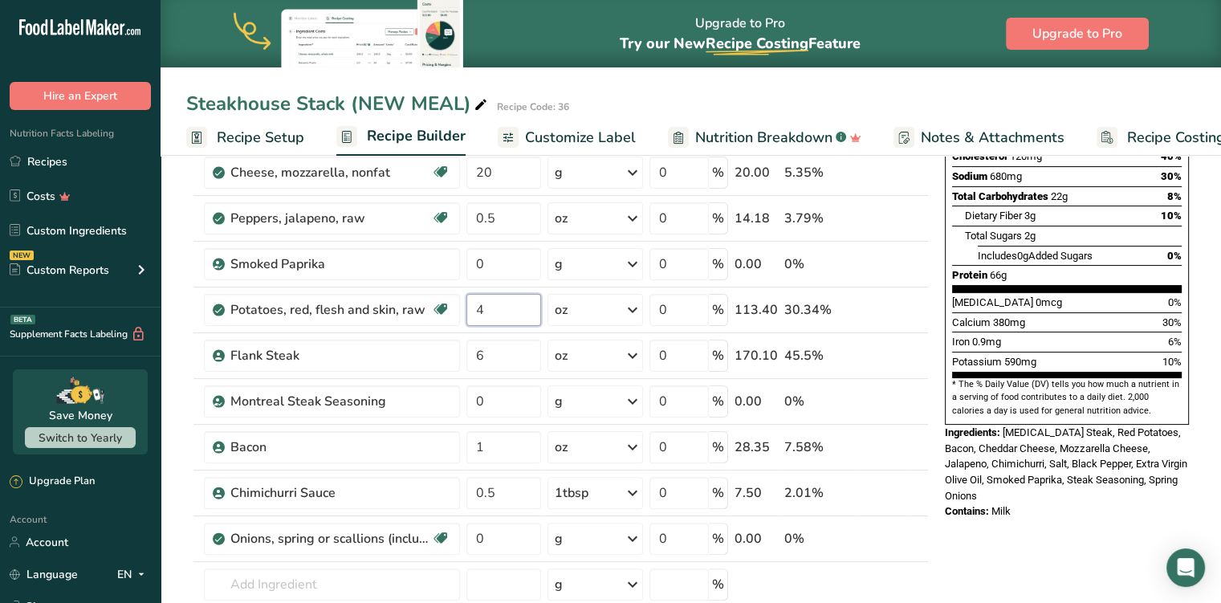
click at [525, 316] on input "4" at bounding box center [504, 310] width 75 height 32
type input "5"
click at [1063, 555] on div "Nutrition Facts 1 Serving Per Container Serving Size 374g Amount Per Serving Ca…" at bounding box center [1067, 559] width 257 height 1382
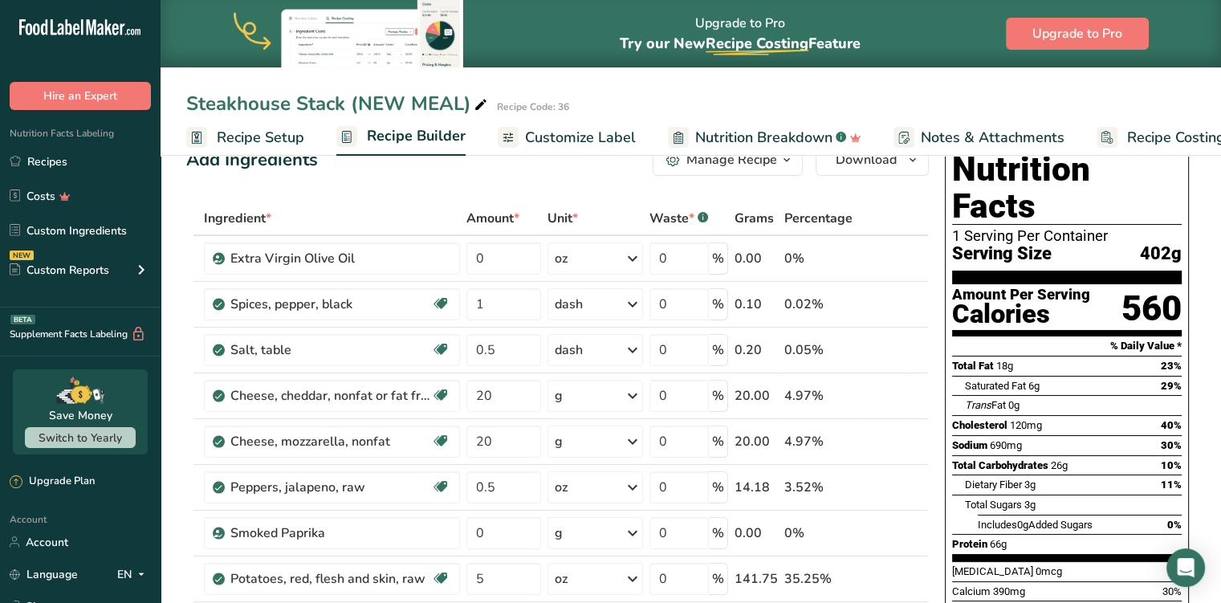
scroll to position [39, 0]
click at [890, 259] on icon at bounding box center [895, 259] width 11 height 17
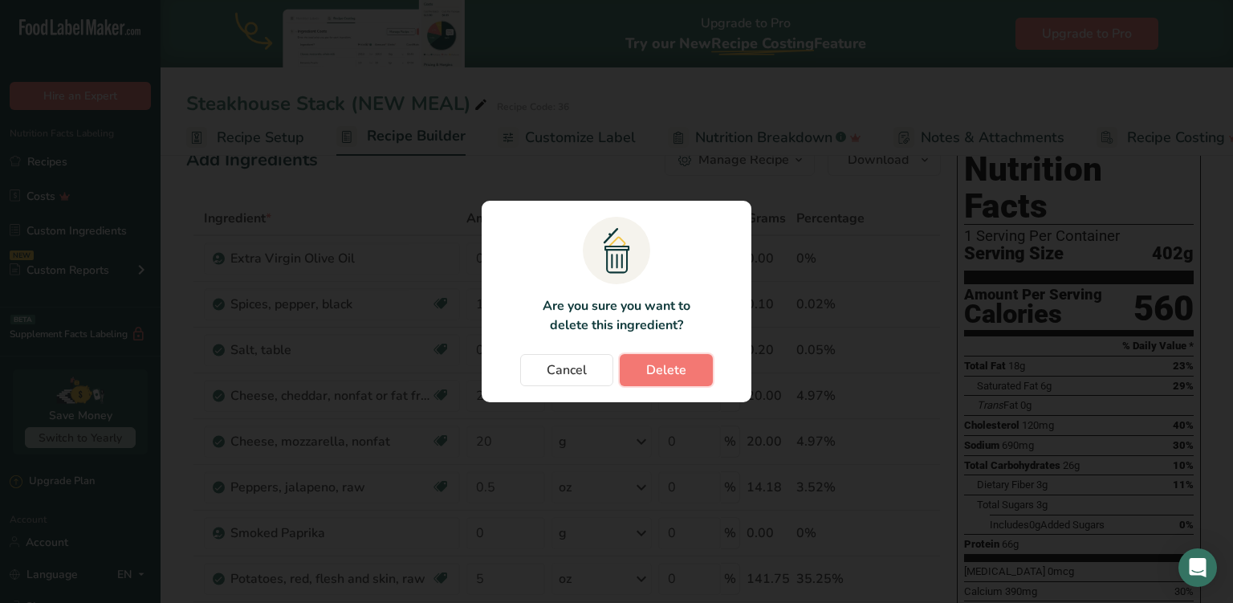
click at [665, 373] on span "Delete" at bounding box center [666, 370] width 40 height 19
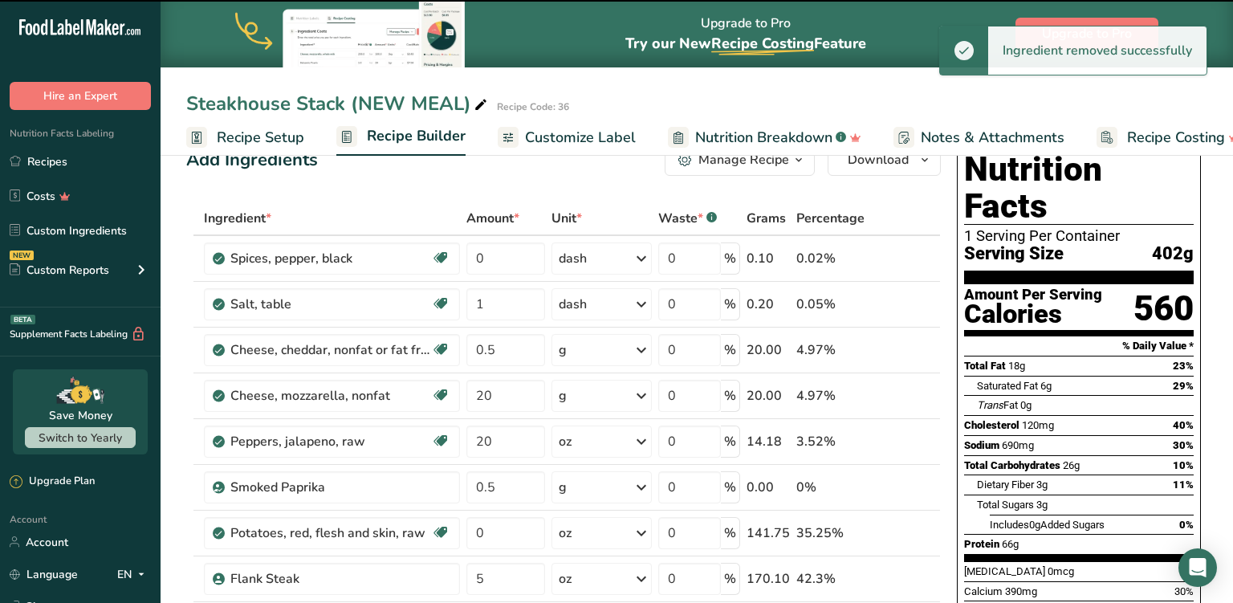
type input "1"
type input "0.5"
type input "20"
type input "0.5"
type input "0"
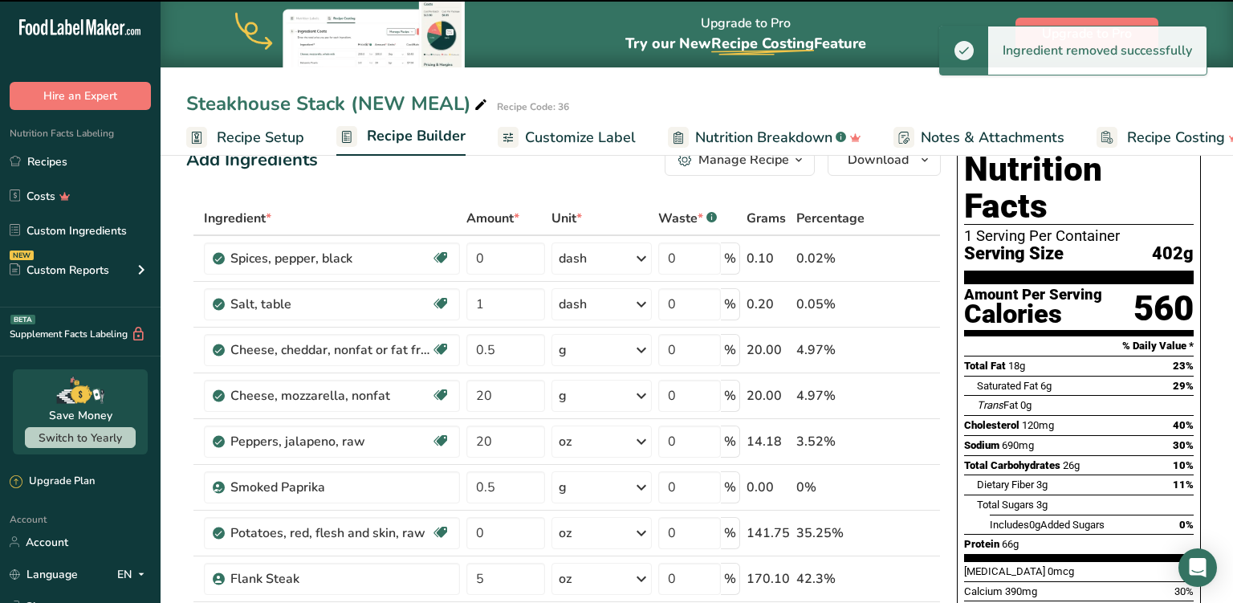
type input "5"
type input "6"
type input "0"
type input "1"
type input "0.5"
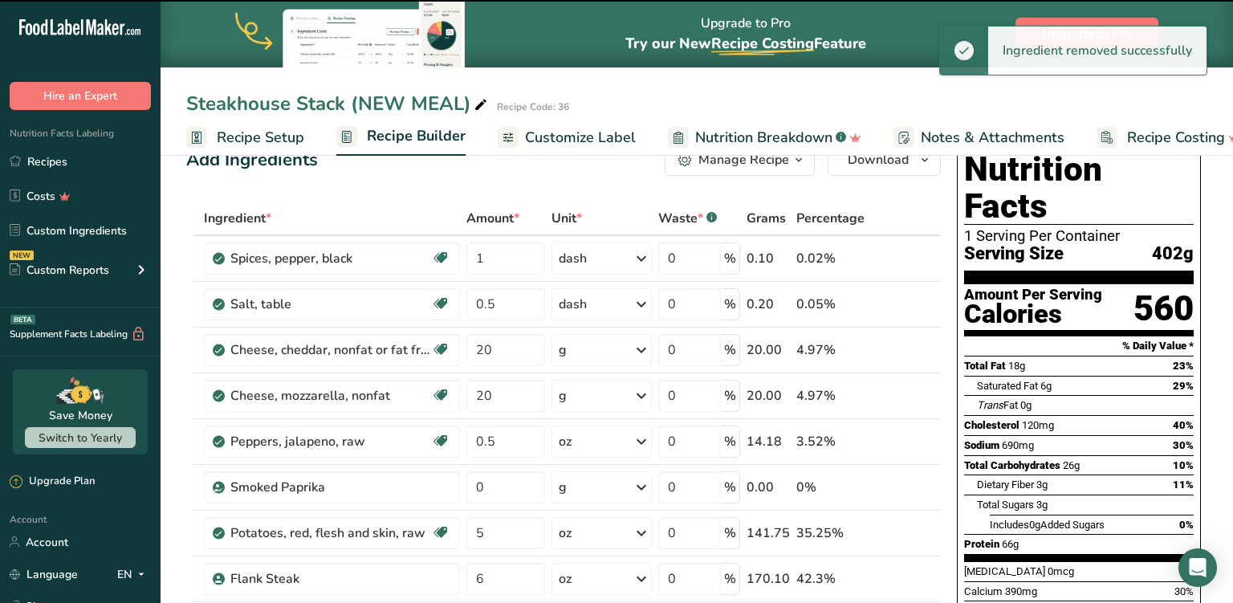
type input "0"
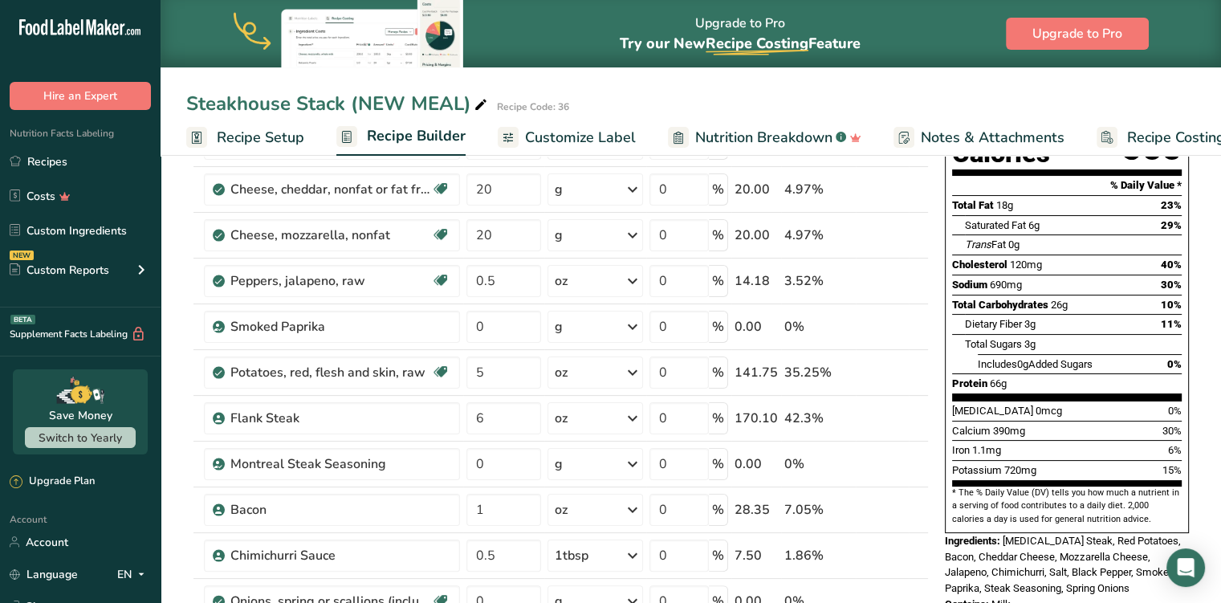
scroll to position [198, 0]
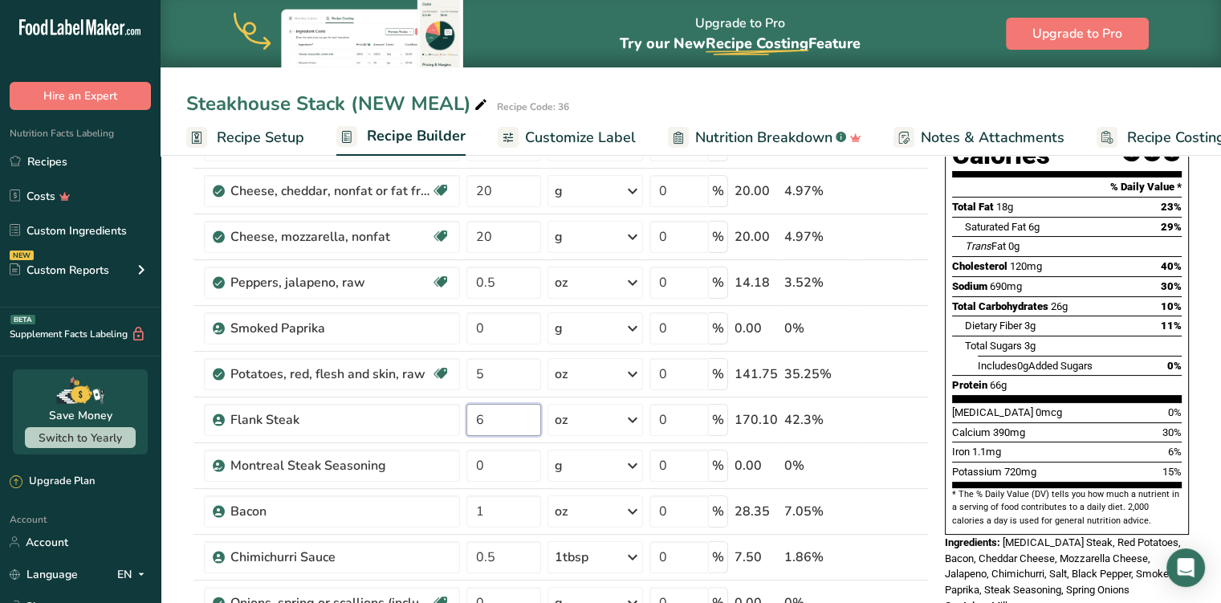
click at [493, 416] on input "6" at bounding box center [504, 420] width 75 height 32
type input "4"
click at [996, 95] on div "Steakhouse Stack (NEW MEAL) Recipe Code: 36" at bounding box center [691, 103] width 1061 height 29
